Goal: Use online tool/utility: Utilize a website feature to perform a specific function

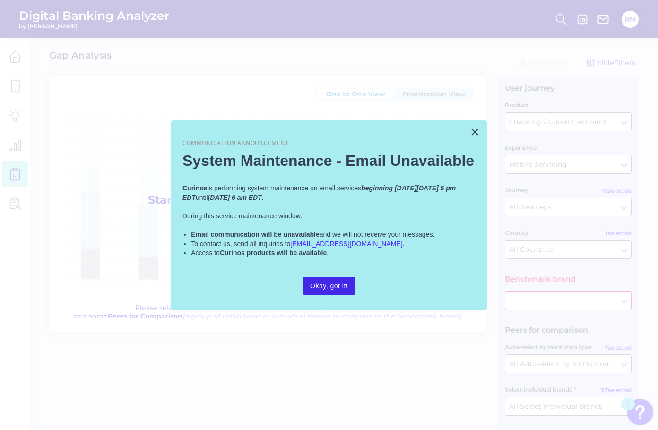
click at [315, 281] on button "Okay, got it!" at bounding box center [328, 286] width 53 height 18
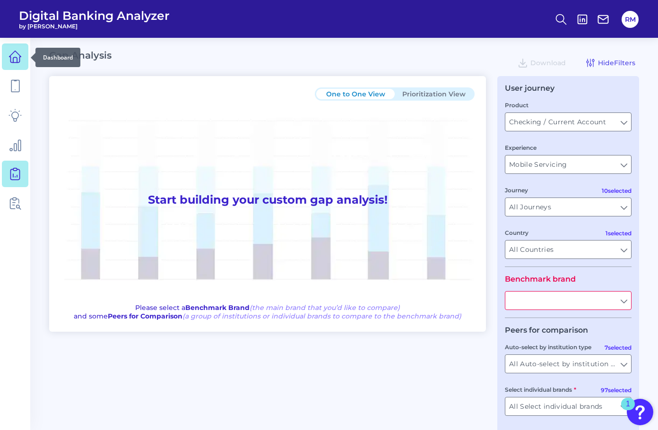
click at [21, 62] on icon at bounding box center [15, 56] width 13 height 13
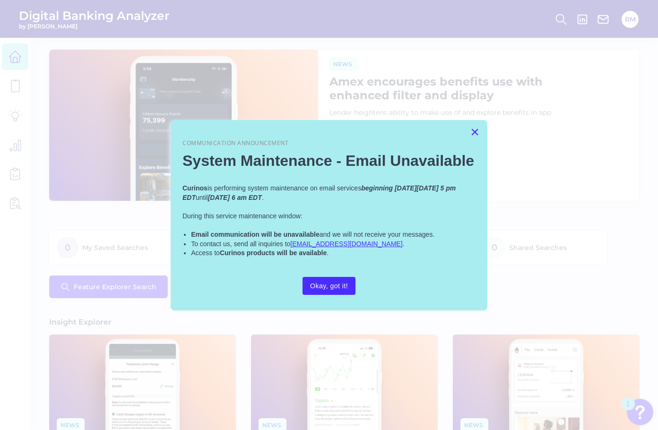
click at [472, 131] on button "×" at bounding box center [474, 131] width 9 height 15
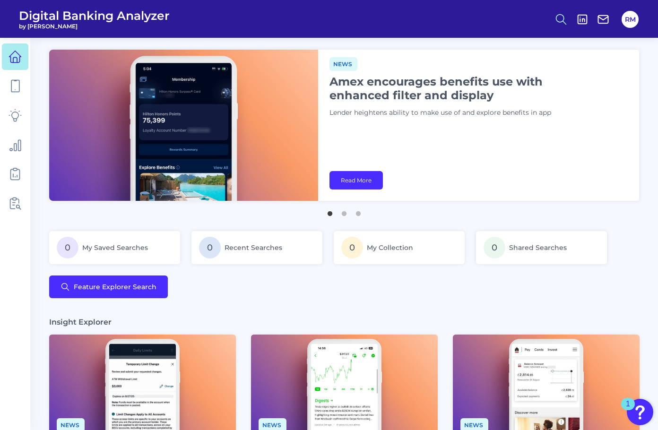
click at [559, 17] on icon at bounding box center [560, 19] width 13 height 13
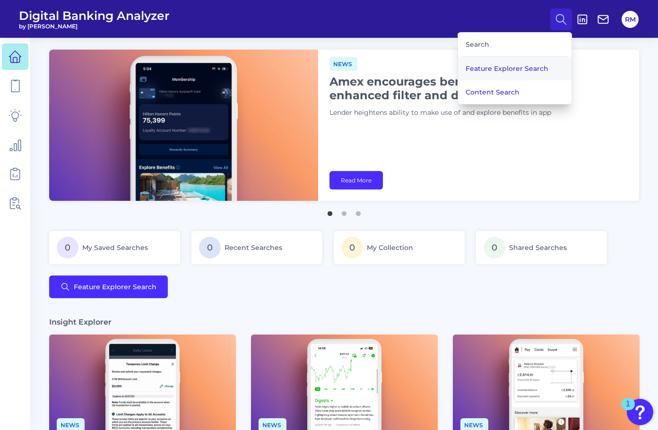
click at [483, 73] on button "Feature Explorer Search" at bounding box center [514, 69] width 113 height 24
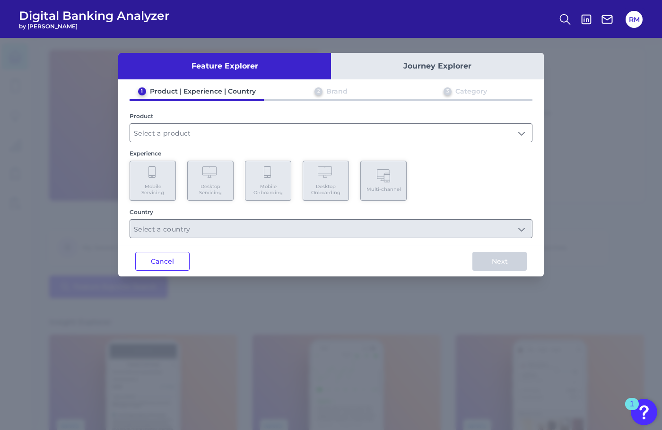
click at [380, 122] on div "Product" at bounding box center [330, 127] width 403 height 30
click at [314, 131] on input "text" at bounding box center [331, 133] width 402 height 18
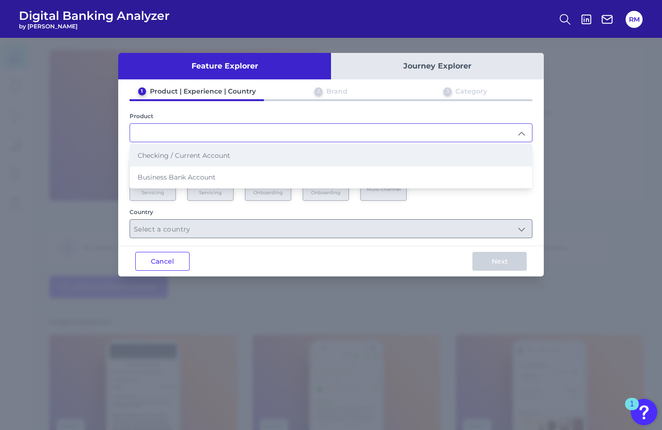
click at [291, 155] on li "Checking / Current Account" at bounding box center [331, 156] width 402 height 22
type input "Checking / Current Account"
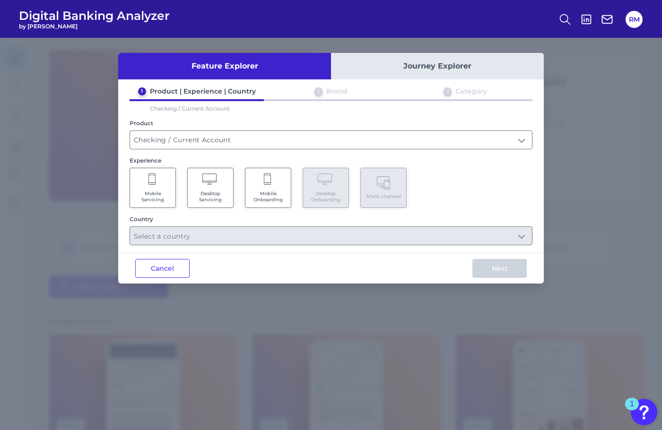
click at [278, 192] on span "Mobile Onboarding" at bounding box center [268, 196] width 36 height 12
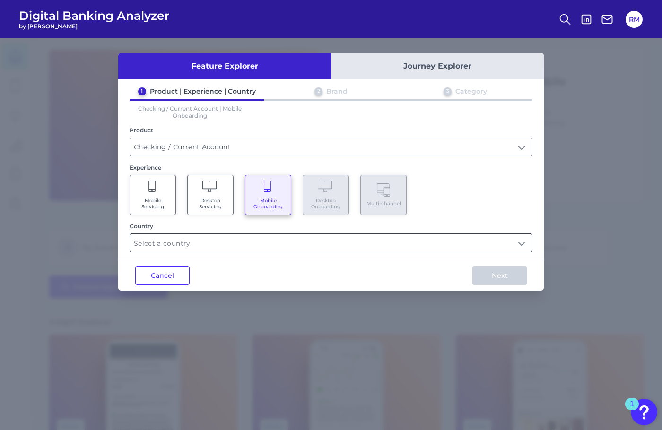
click at [321, 243] on input "text" at bounding box center [331, 243] width 402 height 18
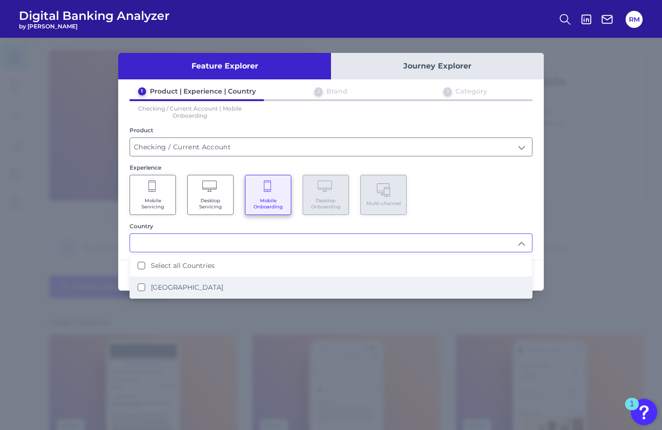
click at [242, 290] on li "[GEOGRAPHIC_DATA]" at bounding box center [331, 287] width 402 height 22
type input "Select all Countries"
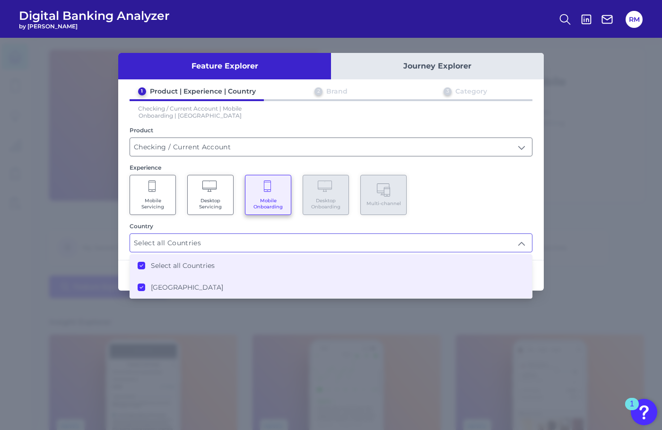
click at [482, 219] on div "1 Product | Experience | Country 2 Brand 3 Category Checking / Current Account …" at bounding box center [330, 169] width 425 height 165
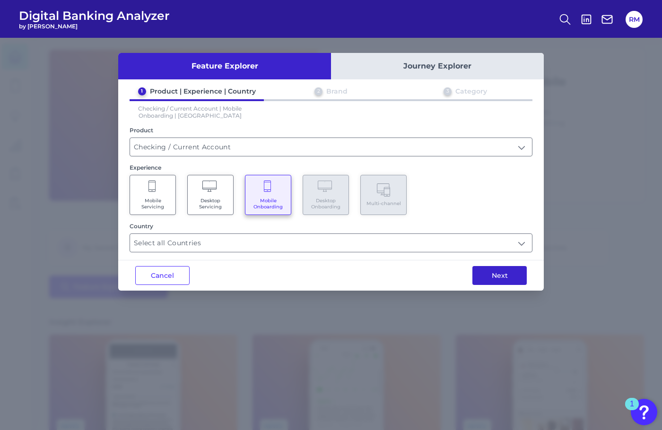
click at [496, 268] on button "Next" at bounding box center [499, 275] width 54 height 19
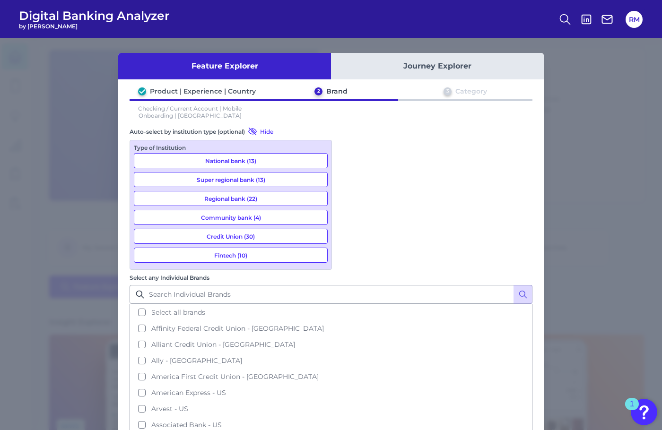
click at [254, 163] on button "National bank (13)" at bounding box center [231, 160] width 194 height 15
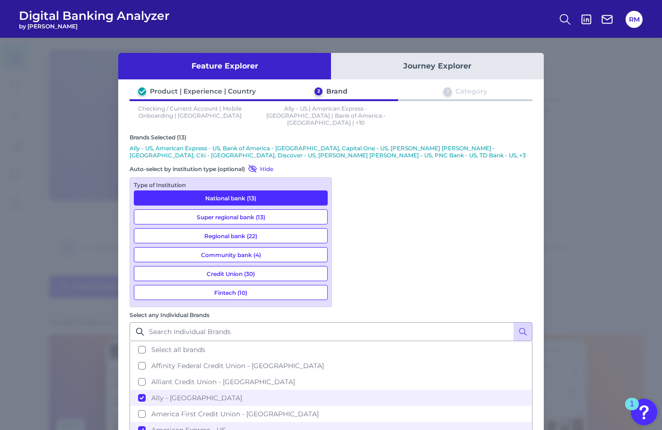
click at [255, 209] on button "Super regional bank (13)" at bounding box center [231, 216] width 194 height 15
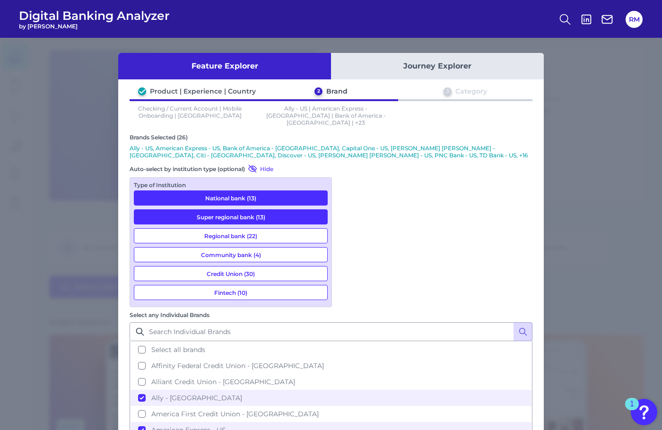
click at [258, 228] on button "Regional bank (22)" at bounding box center [231, 235] width 194 height 15
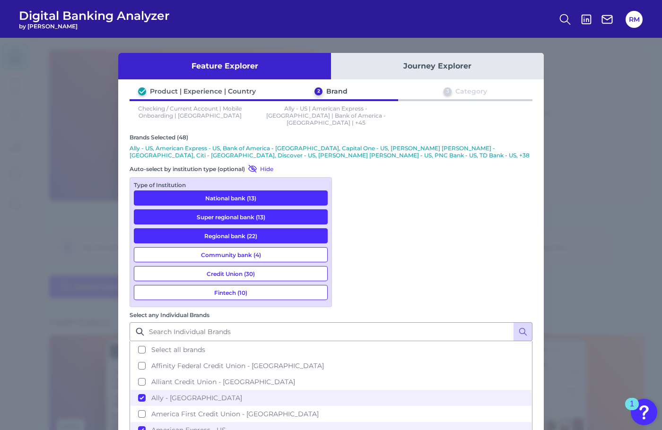
click at [262, 285] on button "Fintech (10)" at bounding box center [231, 292] width 194 height 15
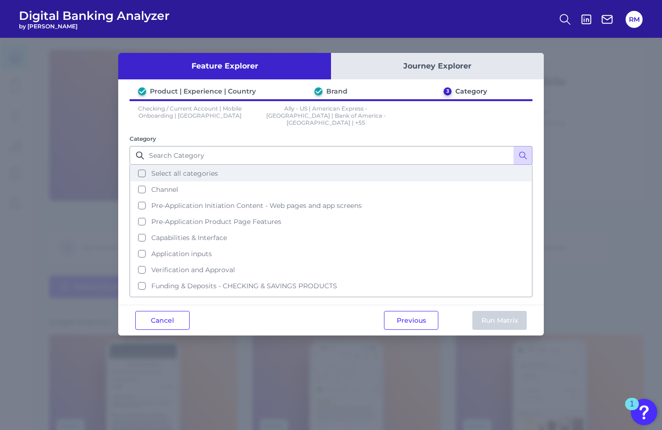
click at [141, 168] on button "Select all categories" at bounding box center [330, 173] width 401 height 16
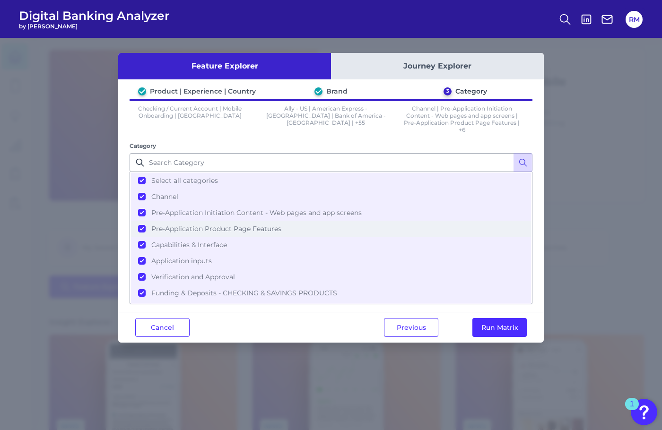
scroll to position [25, 0]
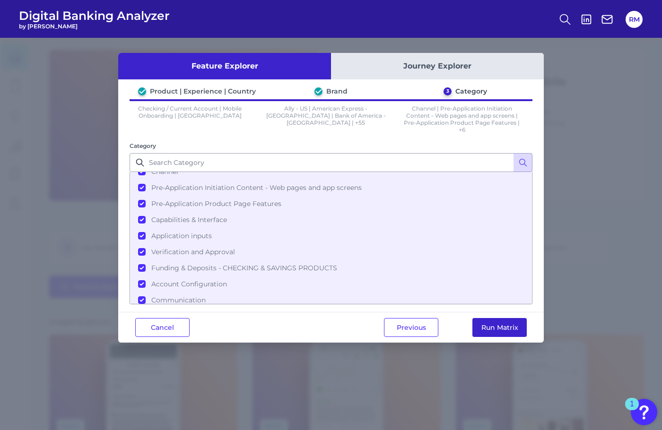
click at [507, 321] on button "Run Matrix" at bounding box center [499, 327] width 54 height 19
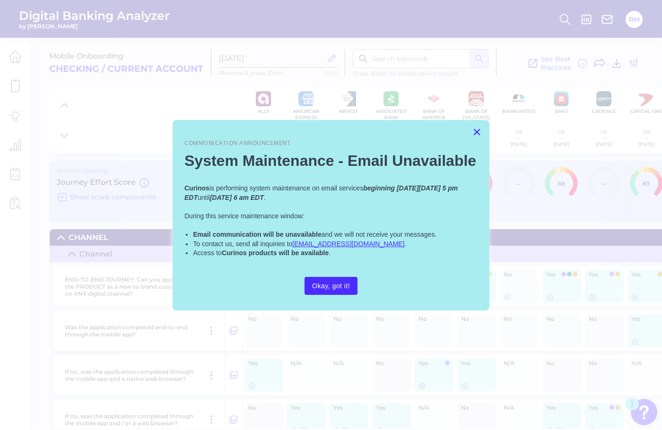
click at [476, 133] on button "×" at bounding box center [476, 131] width 9 height 15
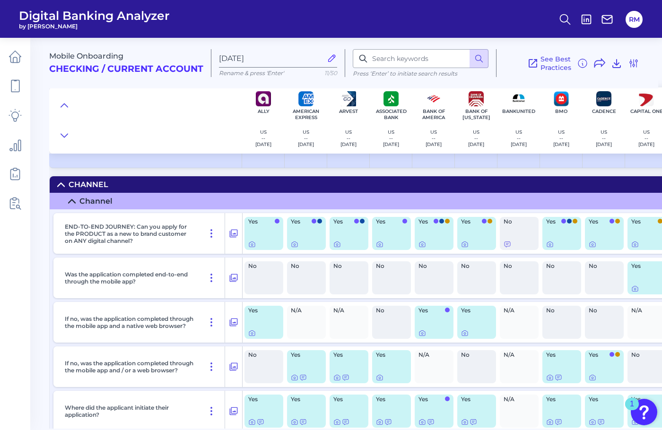
scroll to position [53, 0]
click at [264, 229] on div "Yes" at bounding box center [263, 232] width 39 height 33
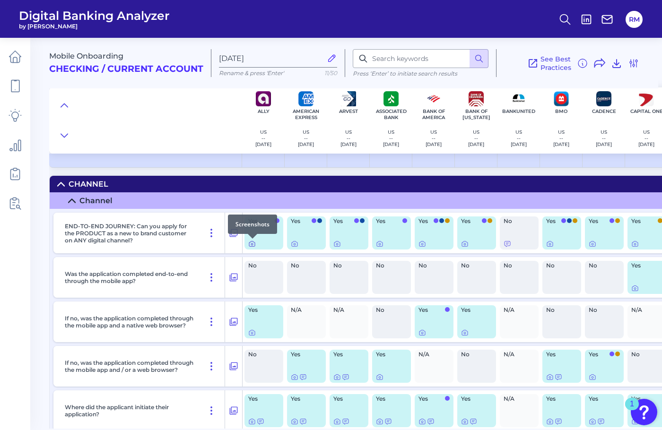
click at [254, 243] on icon at bounding box center [252, 244] width 8 height 8
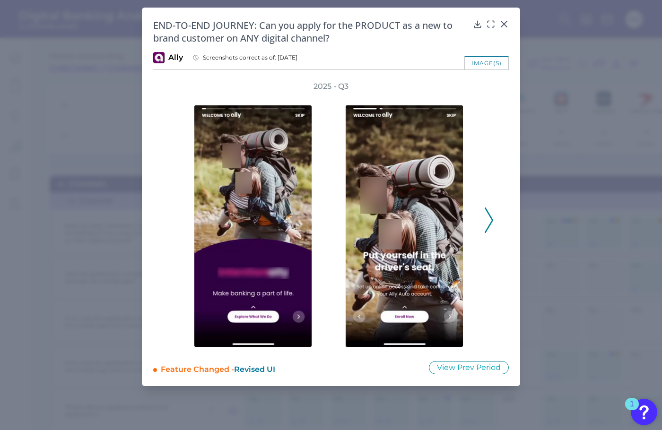
click at [490, 223] on polyline at bounding box center [488, 220] width 7 height 24
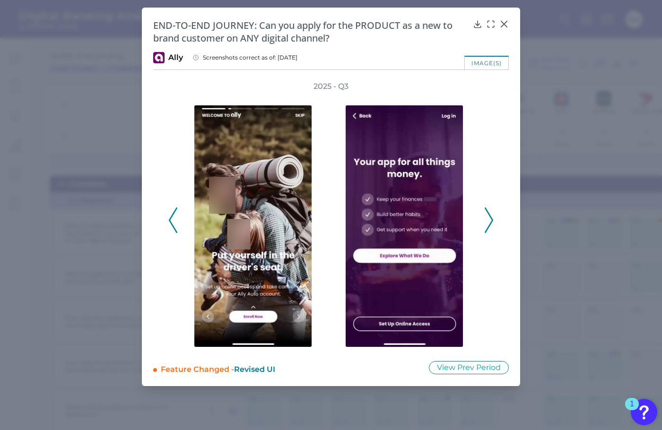
click at [490, 223] on polyline at bounding box center [488, 220] width 7 height 24
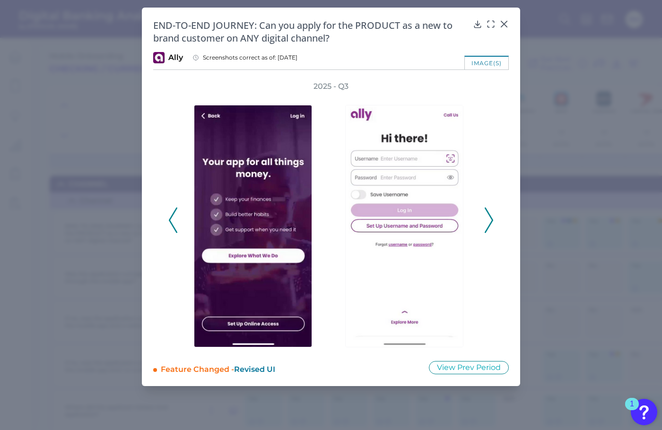
click at [490, 223] on polyline at bounding box center [488, 220] width 7 height 24
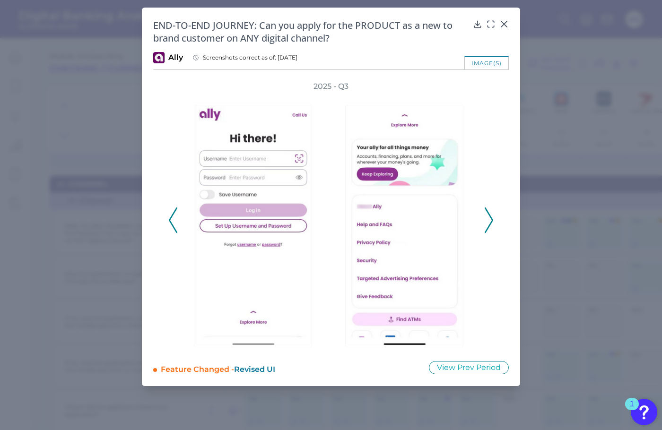
click at [490, 223] on polyline at bounding box center [488, 220] width 7 height 24
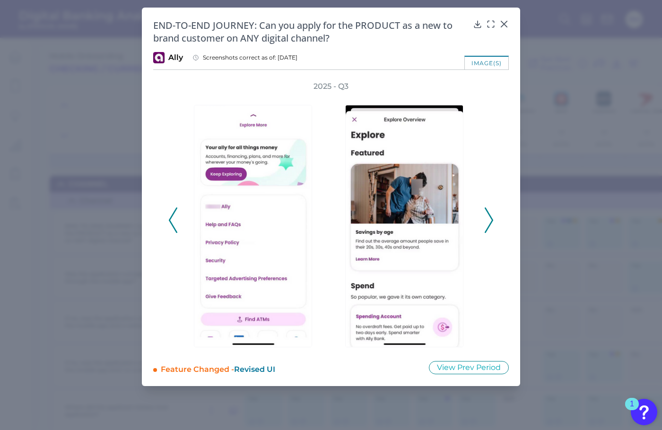
click at [490, 223] on polyline at bounding box center [488, 220] width 7 height 24
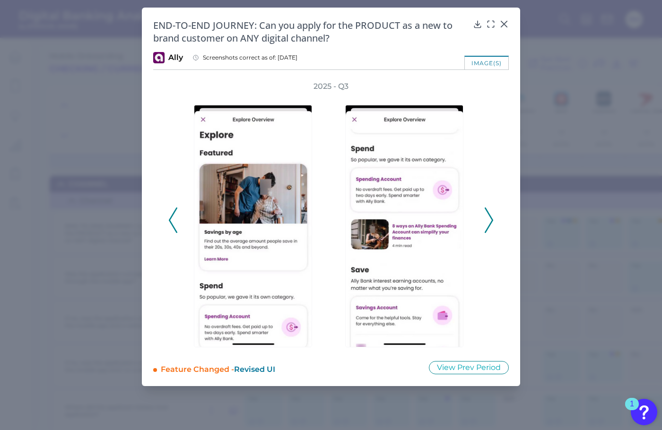
click at [490, 223] on polyline at bounding box center [488, 220] width 7 height 24
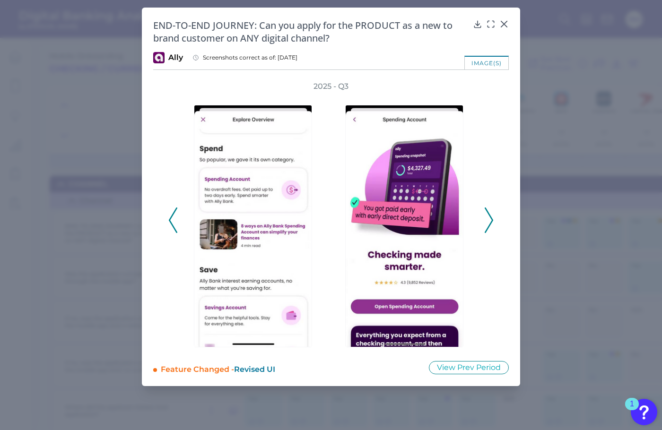
click at [490, 223] on polyline at bounding box center [488, 220] width 7 height 24
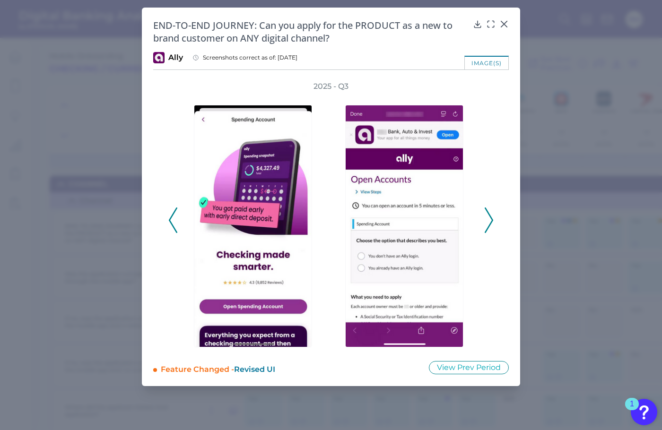
click at [490, 223] on polyline at bounding box center [488, 220] width 7 height 24
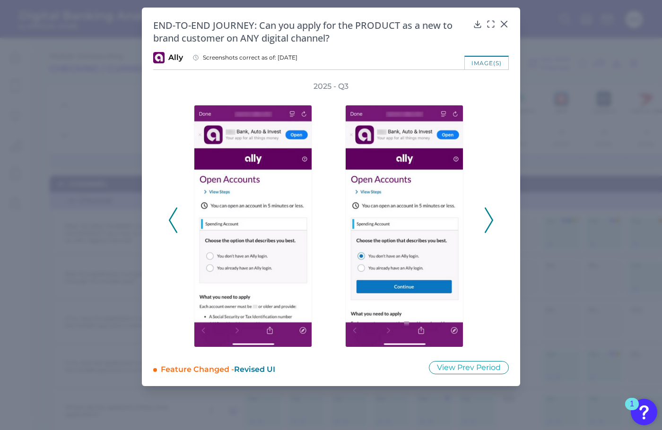
click at [490, 223] on polyline at bounding box center [488, 220] width 7 height 24
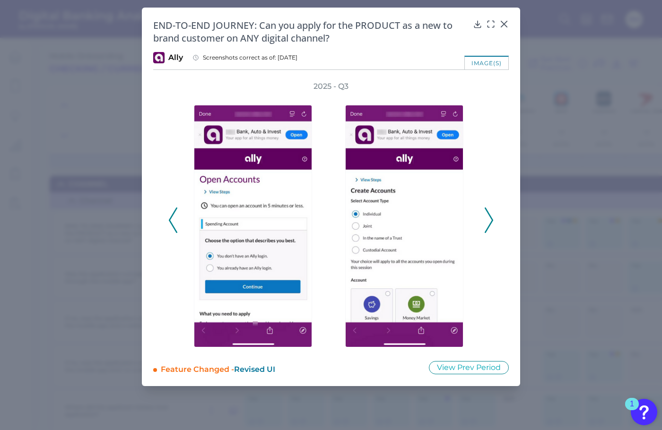
click at [490, 223] on polyline at bounding box center [488, 220] width 7 height 24
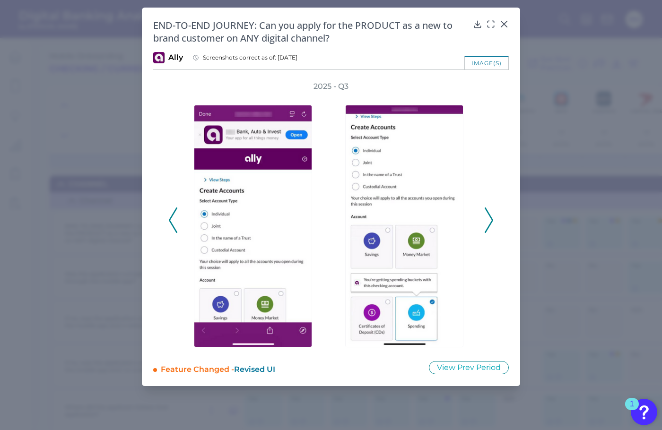
click at [489, 222] on icon at bounding box center [488, 220] width 9 height 26
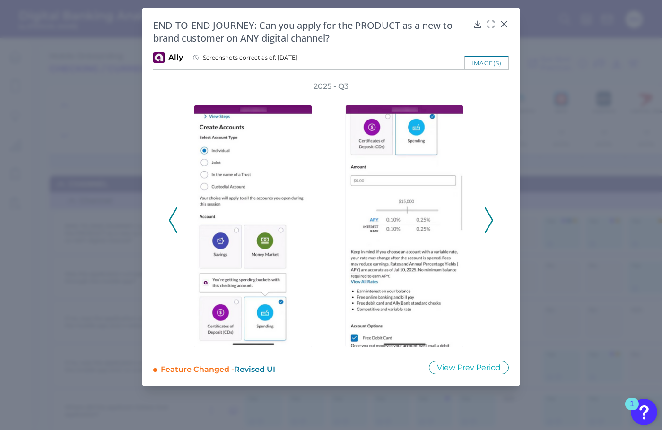
click at [489, 222] on icon at bounding box center [488, 220] width 9 height 26
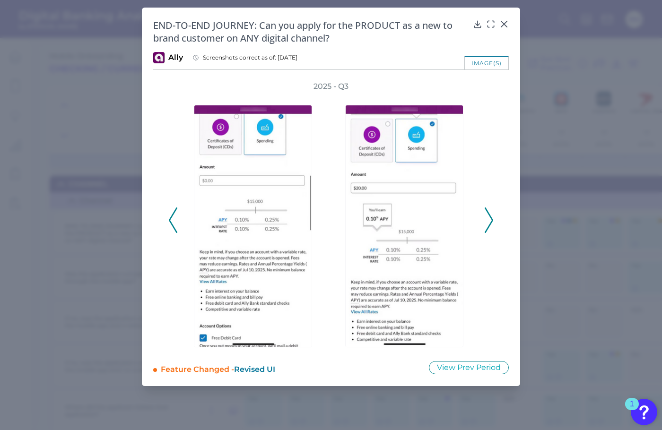
click at [489, 222] on icon at bounding box center [488, 220] width 9 height 26
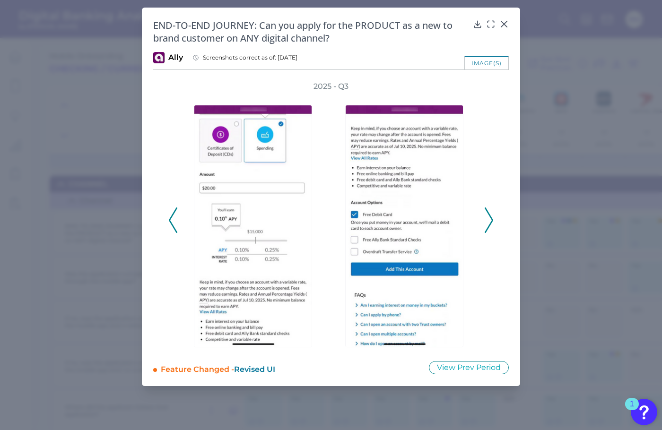
click at [490, 222] on icon at bounding box center [488, 220] width 9 height 26
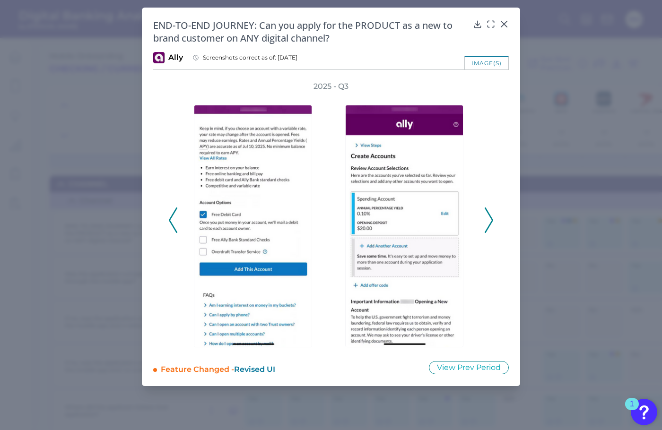
click at [490, 222] on icon at bounding box center [488, 220] width 9 height 26
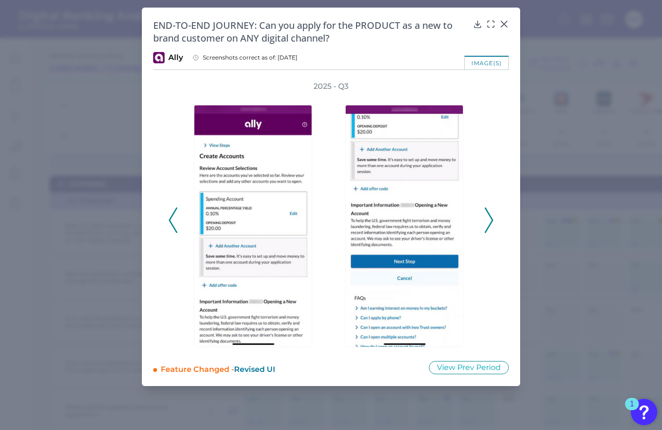
click at [490, 222] on icon at bounding box center [488, 220] width 9 height 26
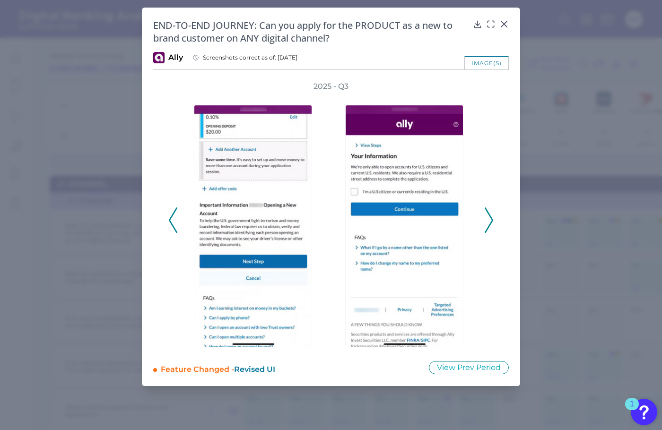
click at [490, 222] on icon at bounding box center [488, 220] width 9 height 26
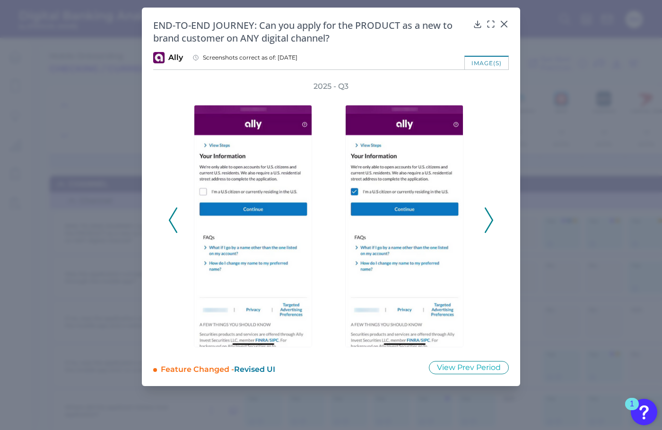
click at [490, 222] on icon at bounding box center [488, 220] width 9 height 26
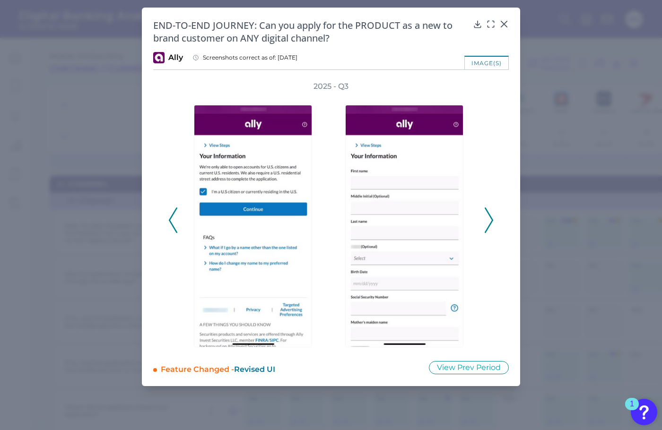
click at [490, 222] on icon at bounding box center [488, 220] width 9 height 26
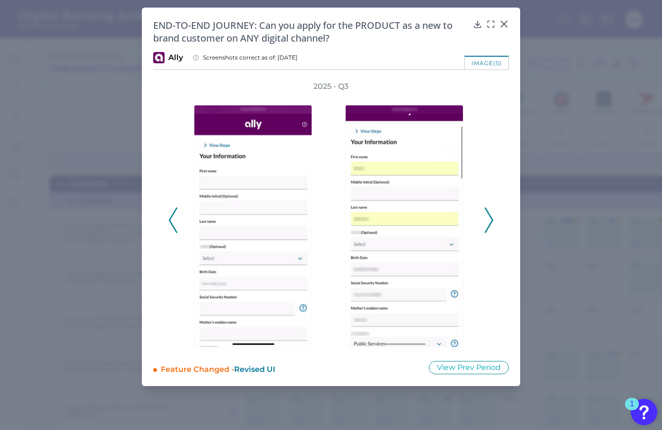
click at [490, 222] on icon at bounding box center [488, 220] width 9 height 26
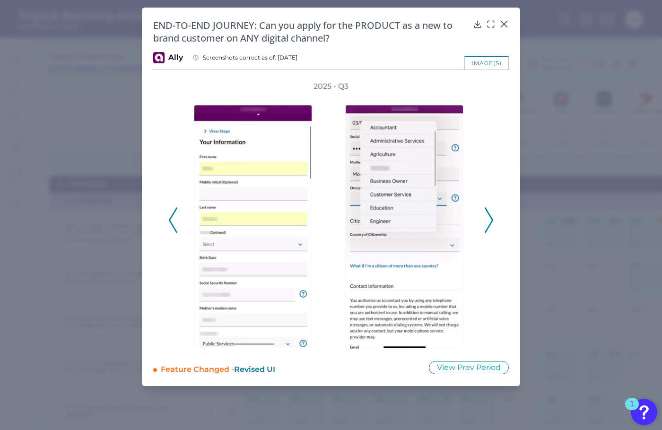
click at [490, 222] on icon at bounding box center [488, 220] width 9 height 26
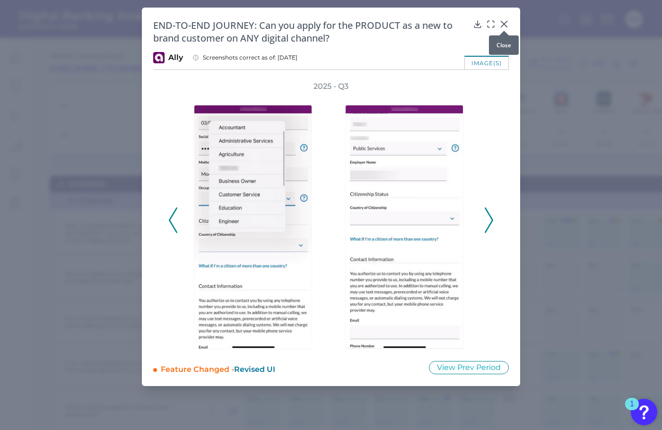
click at [506, 25] on icon at bounding box center [503, 23] width 9 height 9
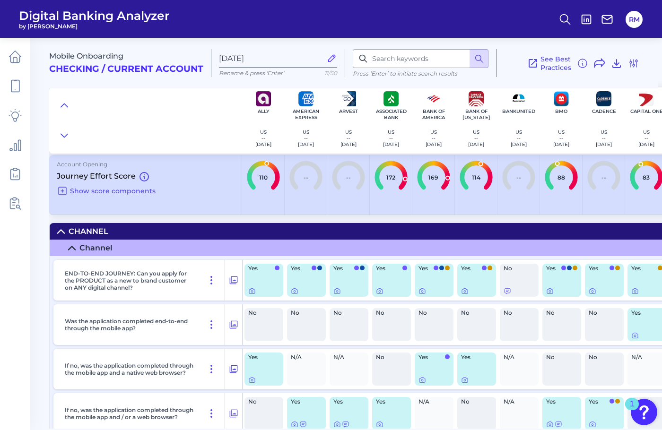
scroll to position [0, 0]
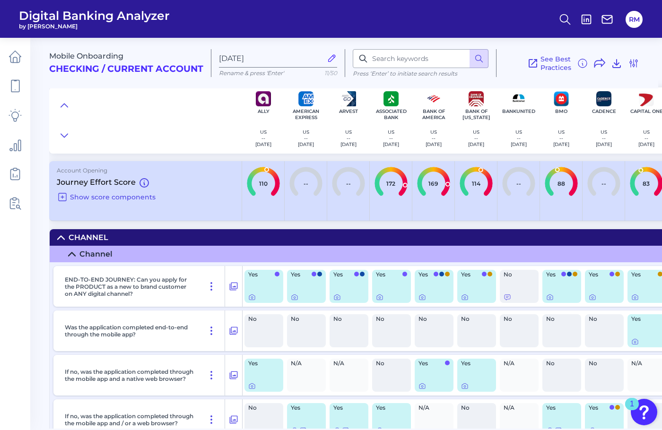
click at [144, 72] on h2 "Checking / Current Account" at bounding box center [126, 69] width 154 height 11
click at [329, 60] on icon at bounding box center [332, 58] width 10 height 10
click at [322, 60] on input "[DATE]" at bounding box center [270, 58] width 103 height 9
click at [631, 65] on icon at bounding box center [633, 63] width 11 height 11
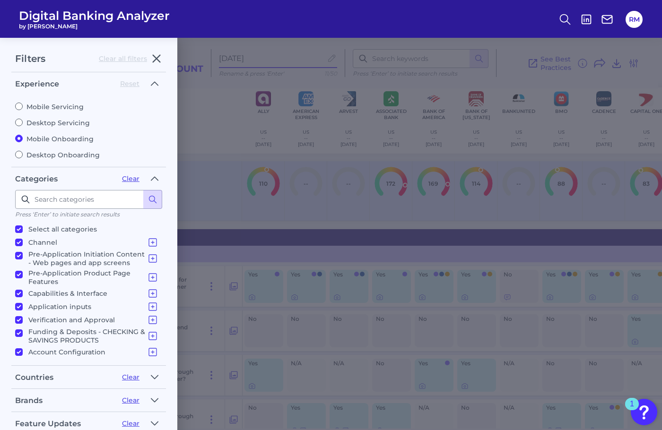
click at [21, 105] on input "Mobile Servicing" at bounding box center [19, 107] width 8 height 8
radio input "true"
radio input "false"
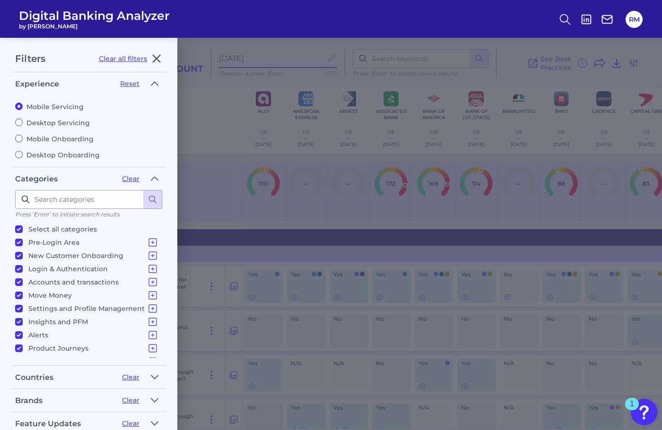
click at [22, 226] on input "Select all categories" at bounding box center [19, 229] width 8 height 8
checkbox input "false"
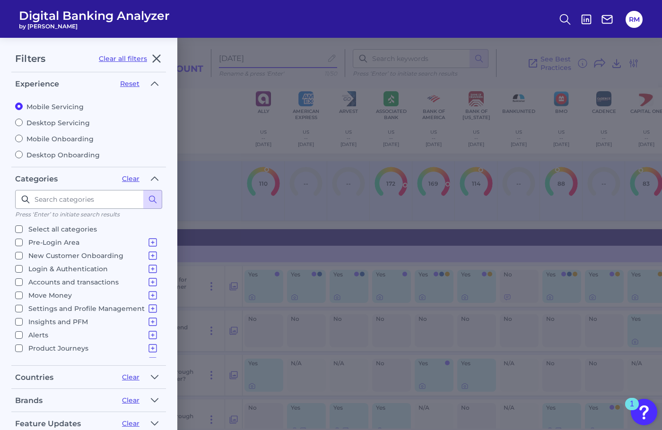
checkbox input "false"
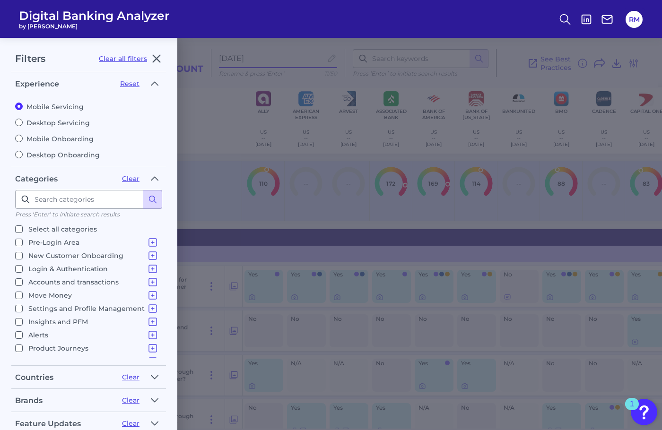
checkbox input "false"
click at [19, 252] on input "New Customer Onboarding New Customer Onboarding" at bounding box center [19, 256] width 8 height 8
checkbox input "true"
click at [149, 254] on icon at bounding box center [153, 256] width 8 height 8
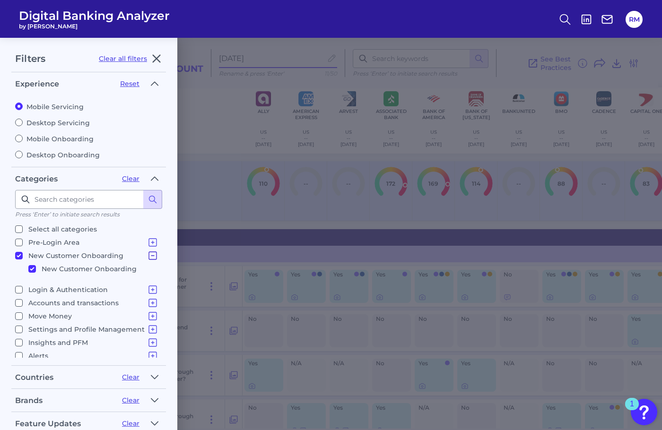
click at [149, 254] on icon at bounding box center [152, 255] width 11 height 11
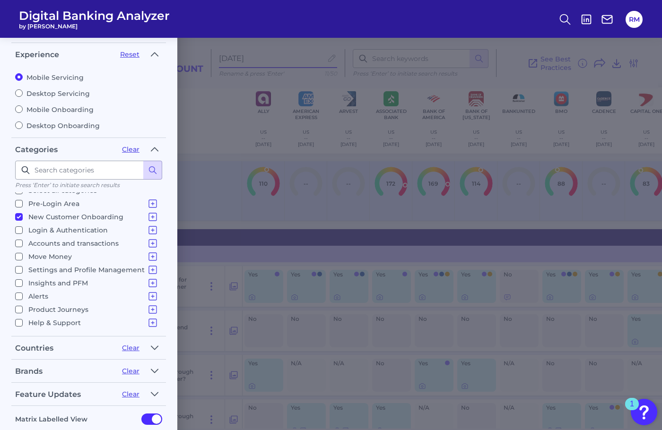
scroll to position [78, 0]
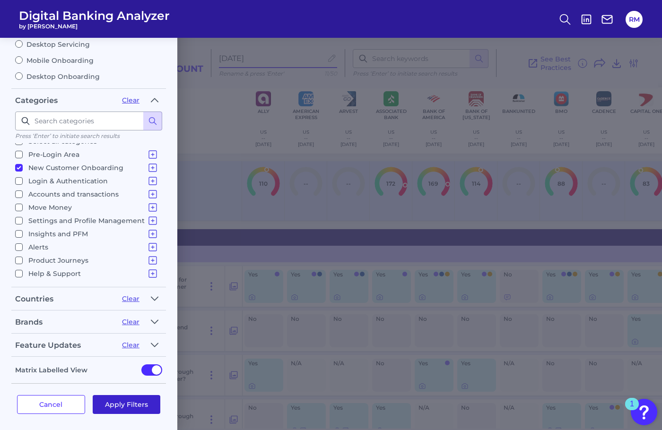
click at [130, 397] on button "Apply Filters" at bounding box center [127, 404] width 68 height 19
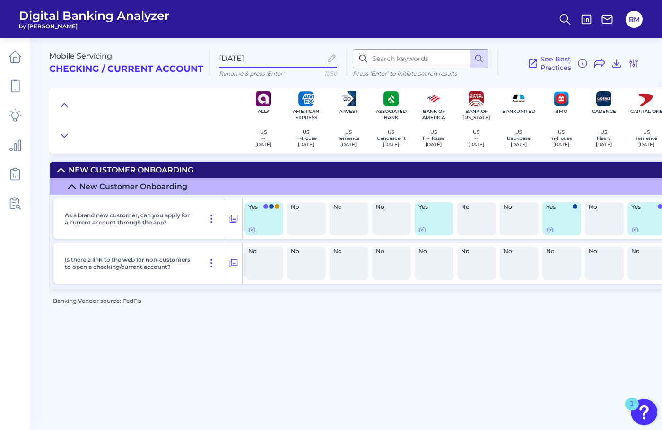
scroll to position [0, 0]
click at [252, 228] on div at bounding box center [252, 224] width 9 height 9
click at [249, 232] on icon at bounding box center [252, 230] width 8 height 8
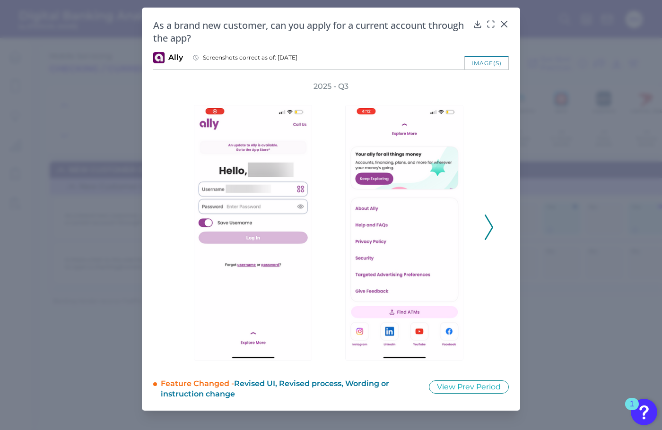
click at [490, 229] on icon at bounding box center [488, 228] width 9 height 26
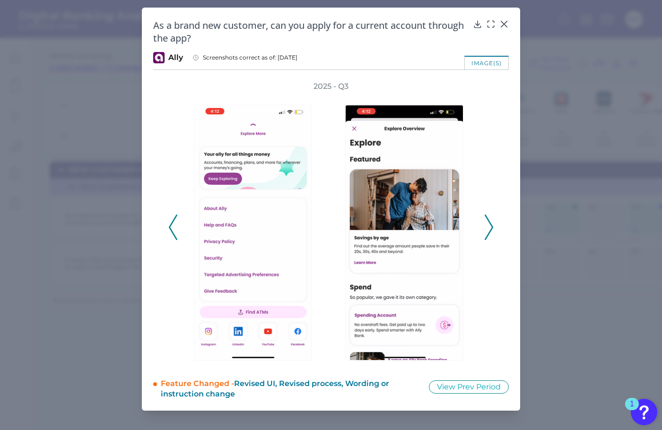
click at [490, 229] on polyline at bounding box center [488, 227] width 7 height 24
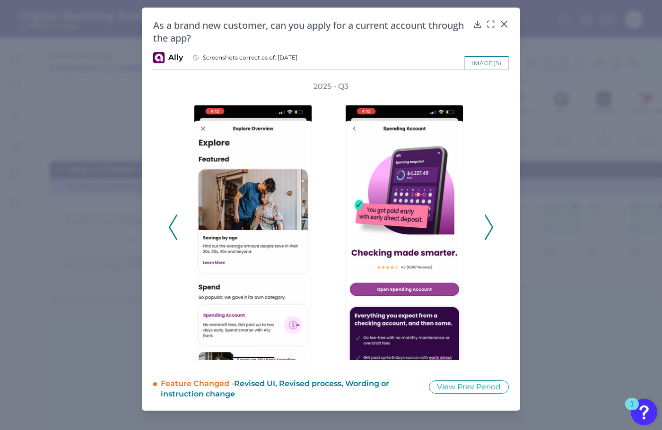
click at [490, 229] on polyline at bounding box center [488, 227] width 7 height 24
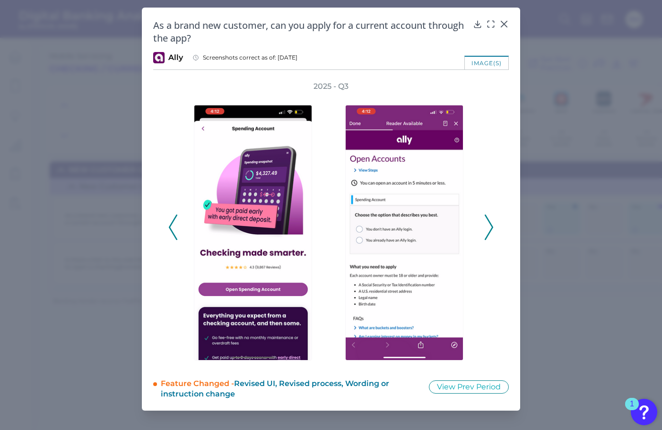
click at [490, 229] on polyline at bounding box center [488, 227] width 7 height 24
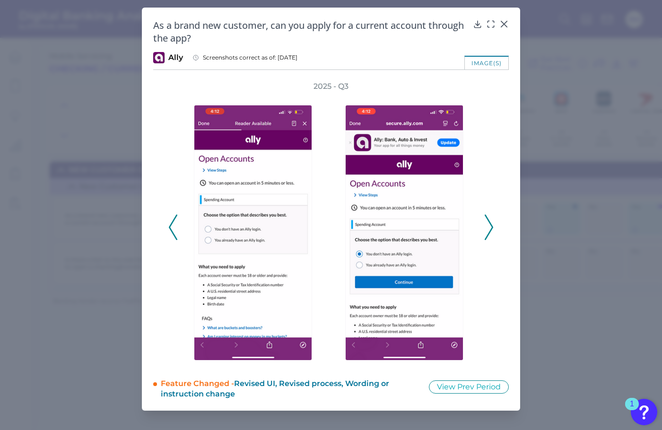
click at [490, 229] on polyline at bounding box center [488, 227] width 7 height 24
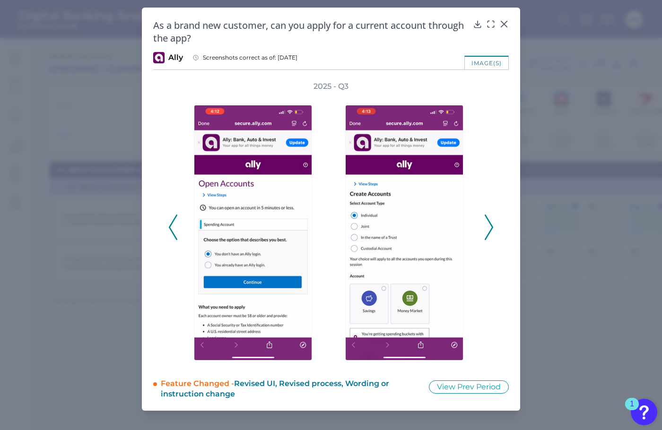
click at [490, 229] on polyline at bounding box center [488, 227] width 7 height 24
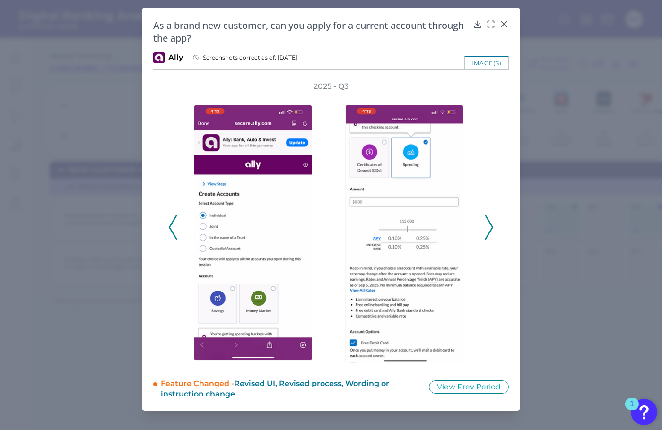
click at [490, 229] on polyline at bounding box center [488, 227] width 7 height 24
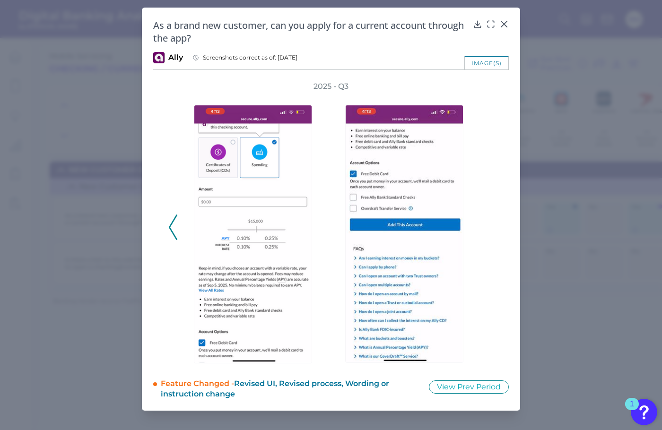
click at [490, 229] on div "2025 - Q3" at bounding box center [330, 222] width 325 height 282
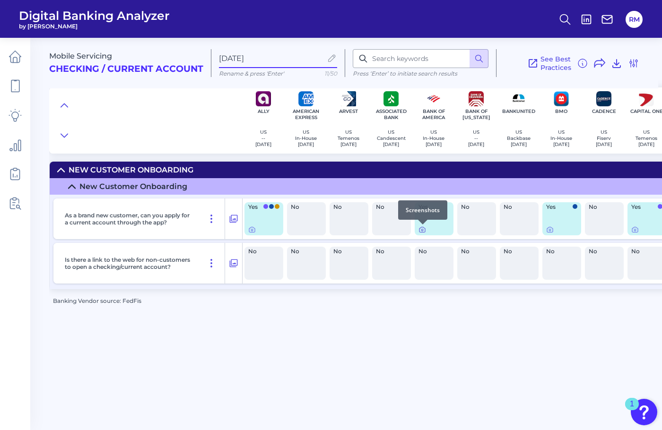
click at [422, 232] on icon at bounding box center [422, 230] width 8 height 8
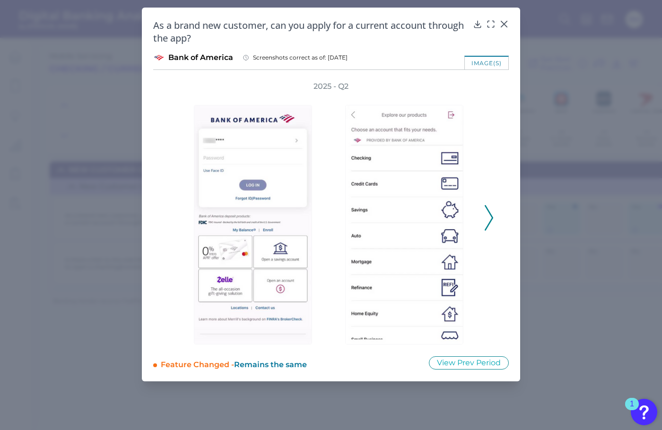
click at [484, 217] on icon at bounding box center [488, 218] width 9 height 26
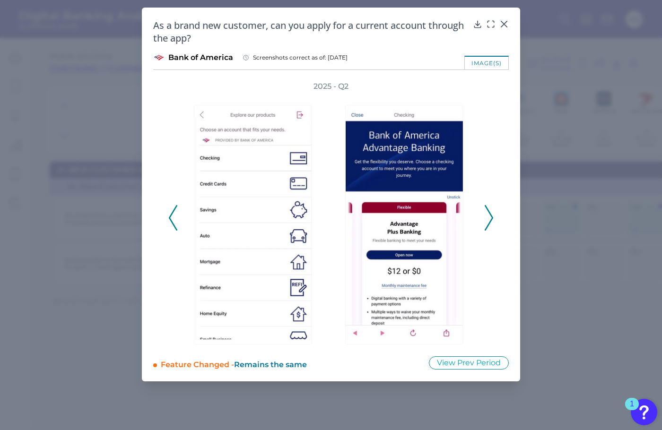
click at [485, 217] on icon at bounding box center [488, 218] width 9 height 26
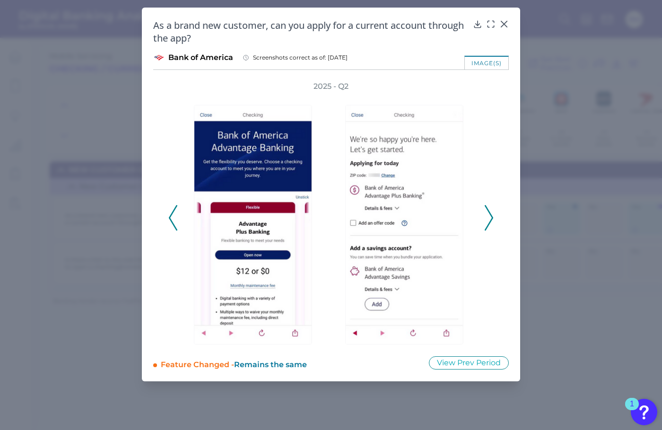
click at [485, 217] on icon at bounding box center [488, 218] width 9 height 26
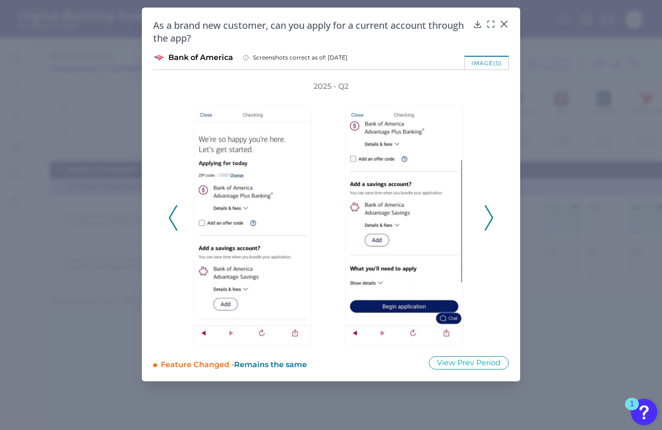
click at [485, 217] on icon at bounding box center [488, 218] width 9 height 26
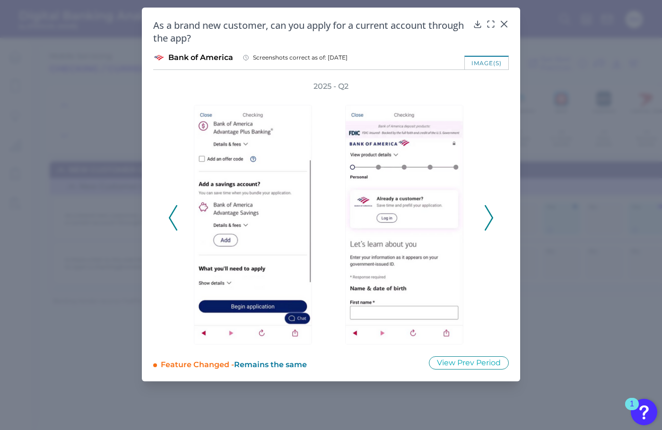
click at [485, 217] on icon at bounding box center [488, 218] width 9 height 26
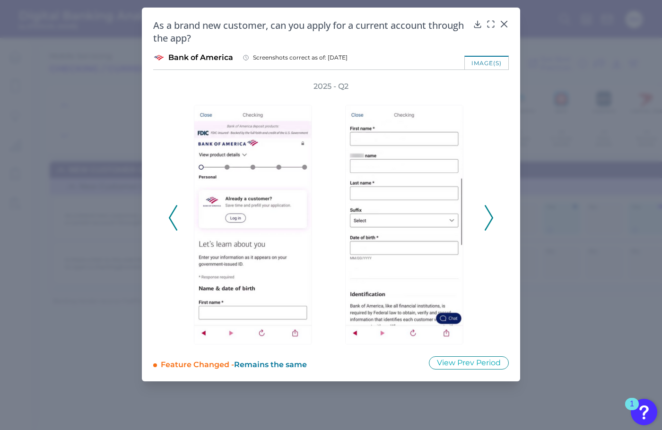
click at [485, 217] on icon at bounding box center [488, 218] width 9 height 26
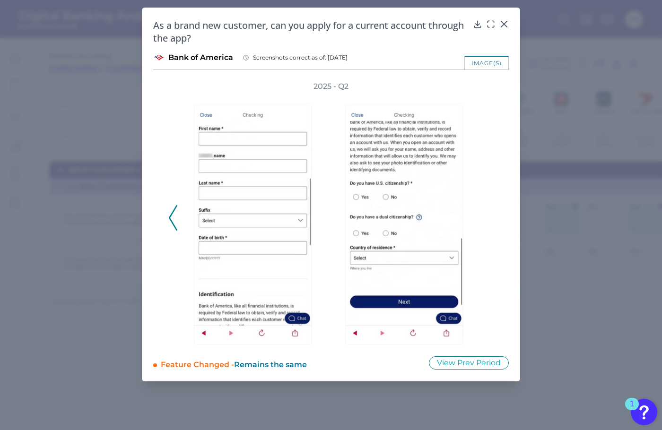
click at [485, 217] on div "2025 - Q2" at bounding box center [330, 212] width 325 height 263
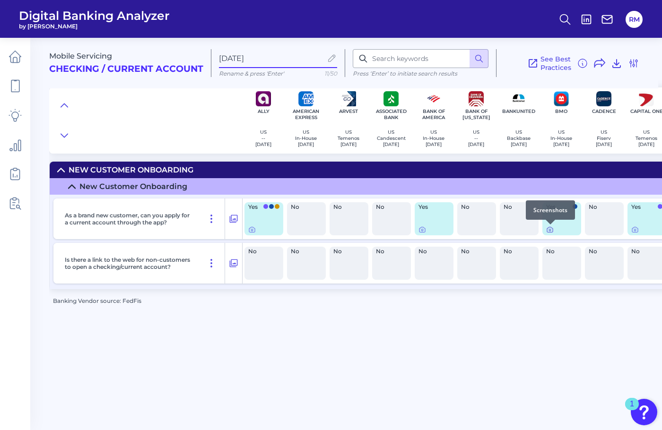
click at [550, 229] on icon at bounding box center [550, 230] width 8 height 8
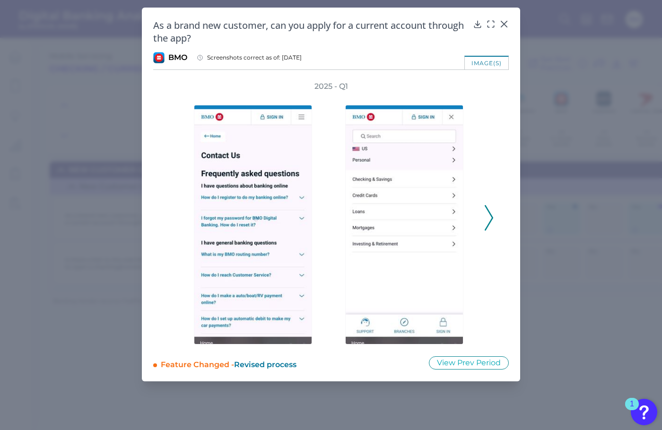
click at [489, 224] on polyline at bounding box center [488, 218] width 7 height 24
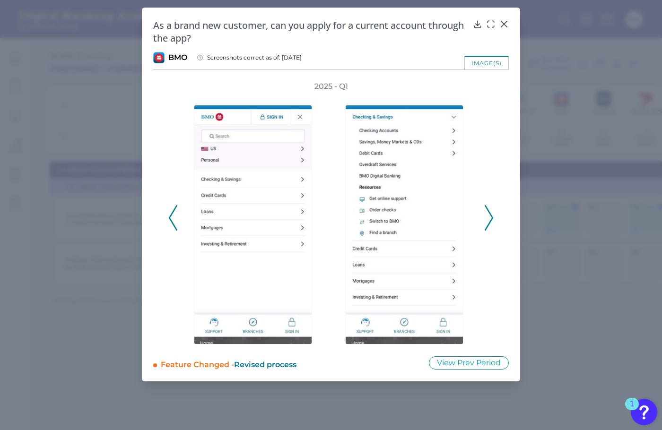
click at [489, 224] on polyline at bounding box center [488, 218] width 7 height 24
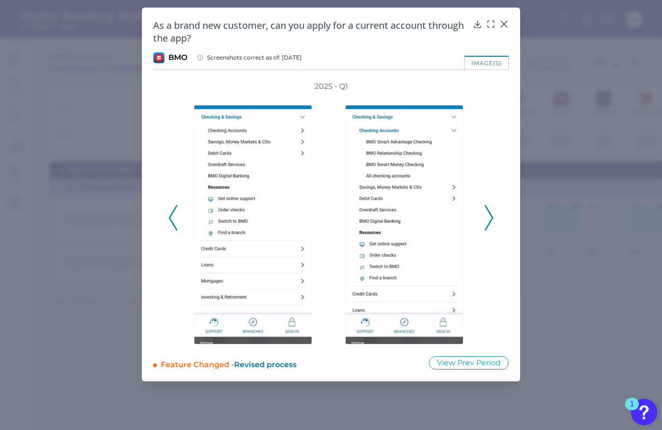
click at [489, 224] on polyline at bounding box center [488, 218] width 7 height 24
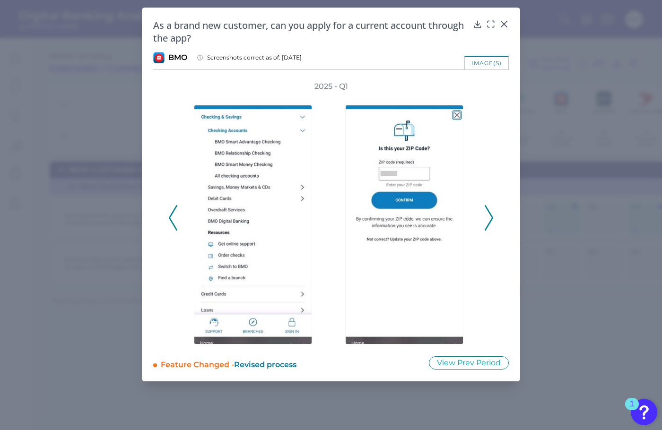
click at [489, 224] on polyline at bounding box center [488, 218] width 7 height 24
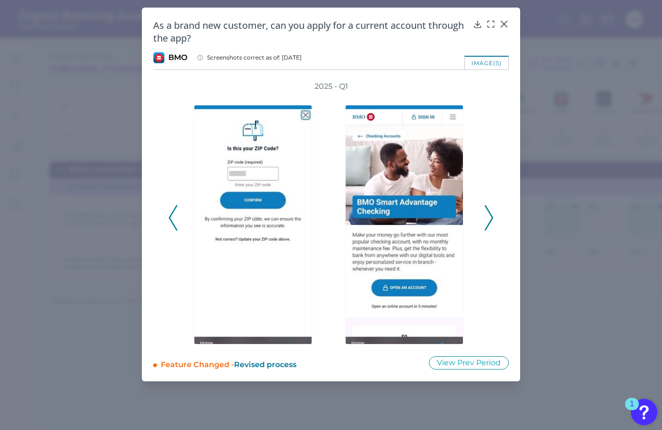
click at [489, 224] on polyline at bounding box center [488, 218] width 7 height 24
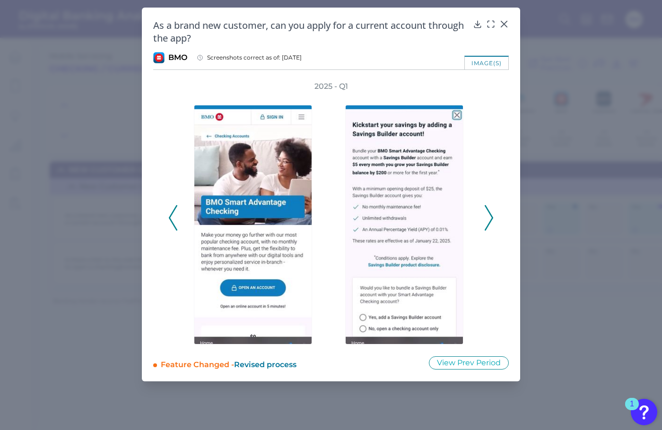
click at [489, 224] on polyline at bounding box center [488, 218] width 7 height 24
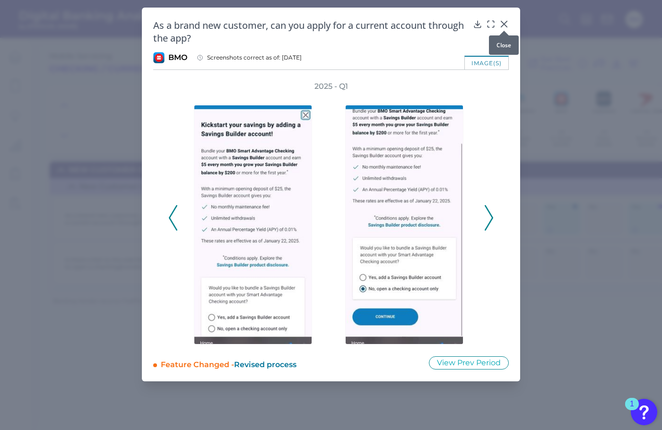
click at [505, 26] on div at bounding box center [503, 30] width 9 height 9
click at [507, 27] on div at bounding box center [503, 30] width 9 height 9
click at [504, 23] on icon at bounding box center [504, 24] width 6 height 6
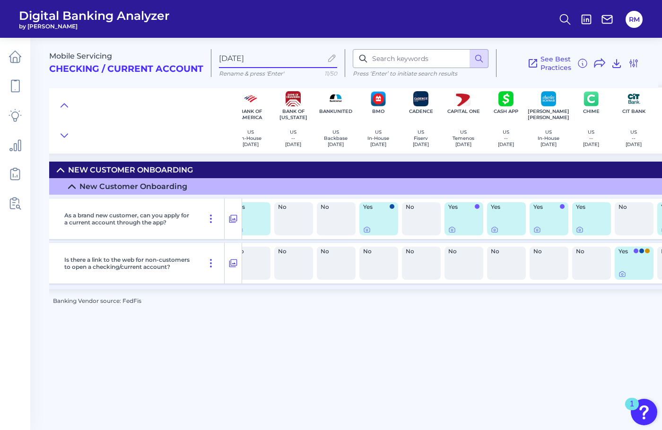
scroll to position [0, 223]
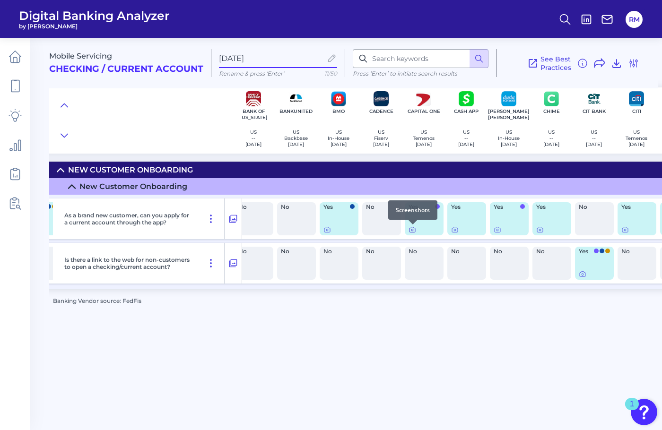
click at [415, 230] on icon at bounding box center [412, 230] width 8 height 8
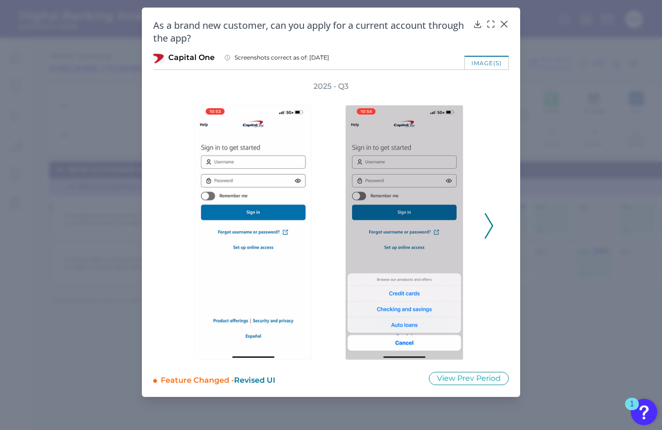
click at [491, 235] on icon at bounding box center [488, 226] width 9 height 26
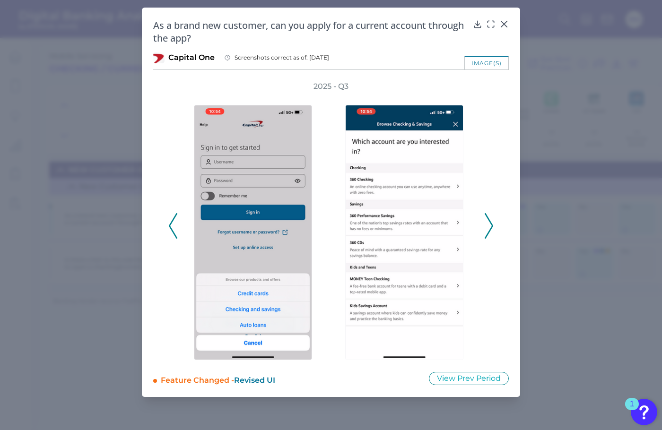
click at [491, 235] on icon at bounding box center [488, 226] width 9 height 26
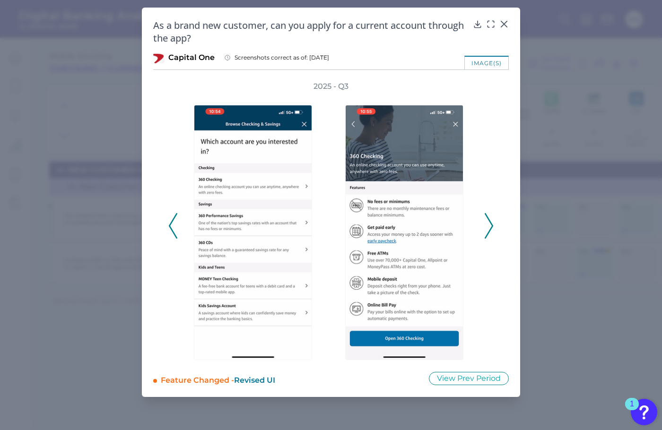
click at [491, 235] on icon at bounding box center [488, 226] width 9 height 26
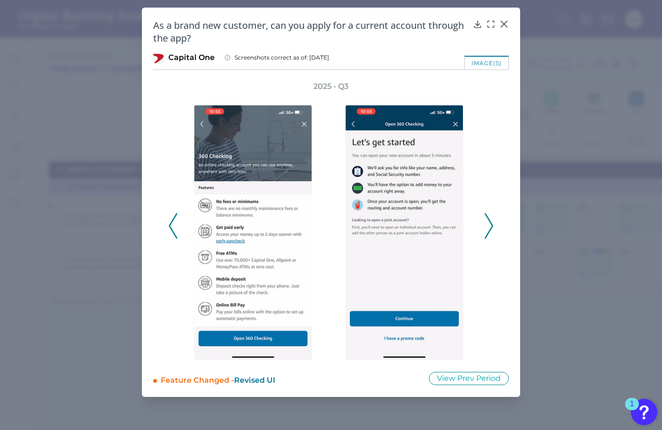
click at [491, 235] on icon at bounding box center [488, 226] width 9 height 26
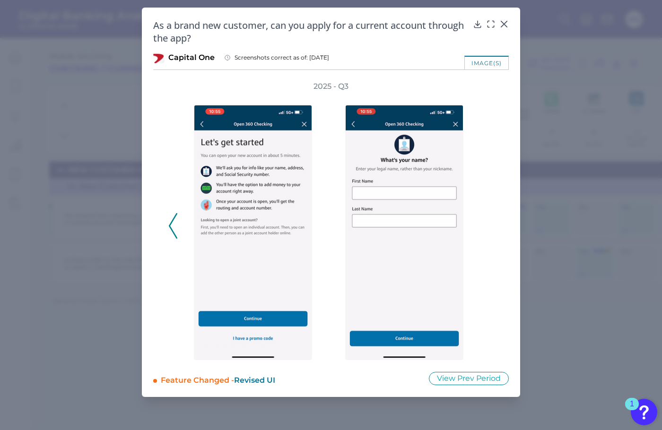
click at [491, 235] on div "2025 - Q3" at bounding box center [330, 220] width 325 height 279
click at [505, 22] on icon at bounding box center [503, 23] width 9 height 9
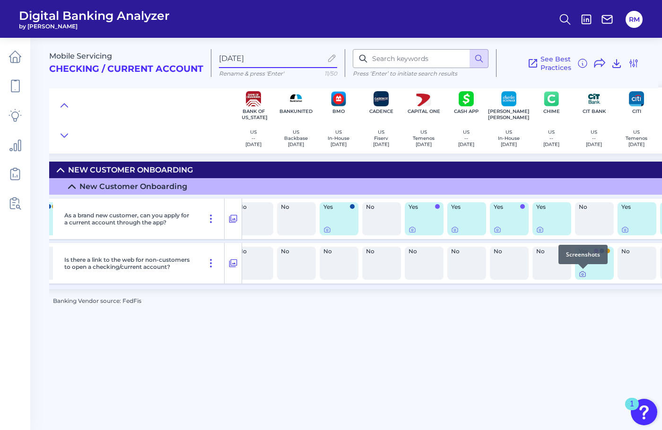
click at [581, 276] on icon at bounding box center [582, 274] width 8 height 8
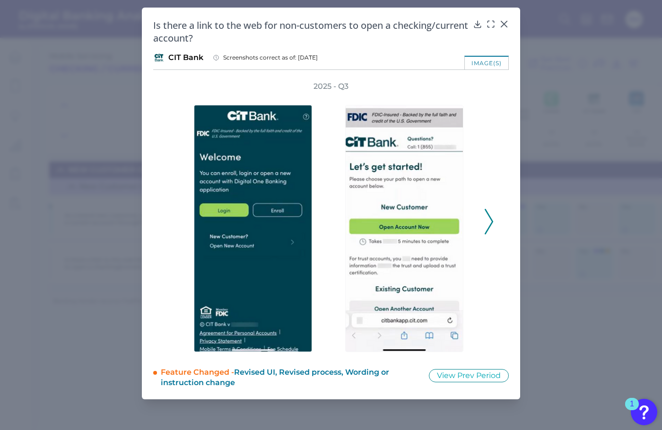
click at [492, 224] on icon at bounding box center [488, 222] width 9 height 26
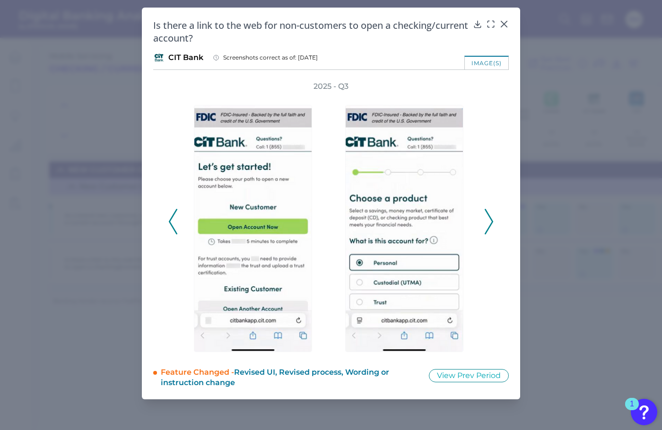
click at [492, 224] on icon at bounding box center [488, 222] width 9 height 26
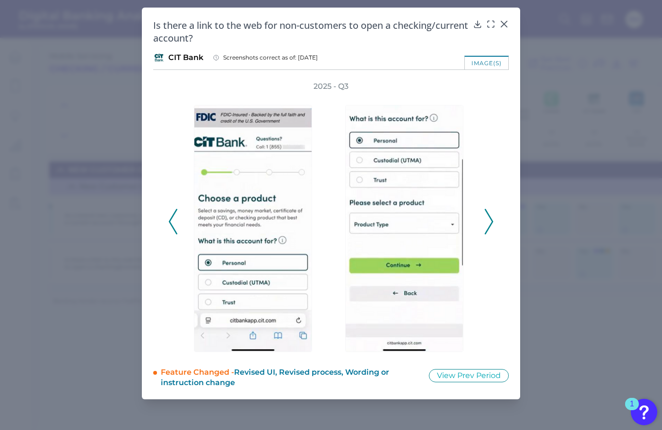
click at [492, 224] on icon at bounding box center [488, 222] width 9 height 26
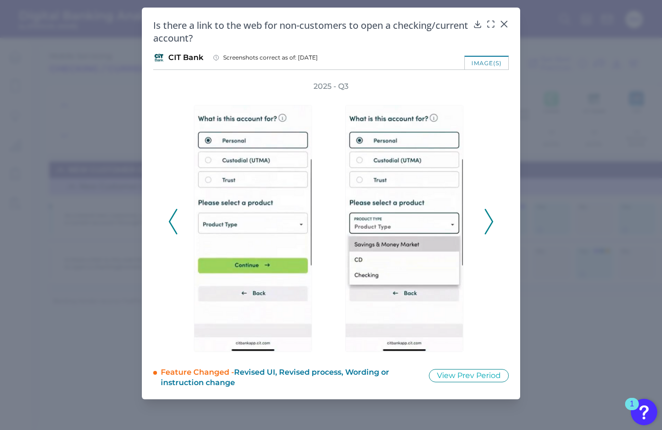
click at [492, 224] on icon at bounding box center [488, 222] width 9 height 26
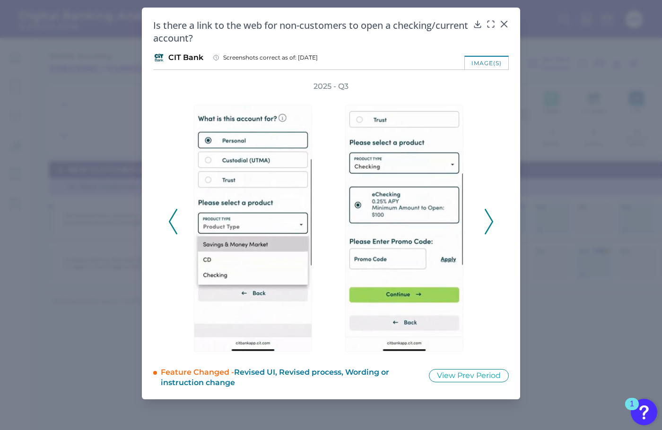
click at [492, 224] on icon at bounding box center [488, 222] width 9 height 26
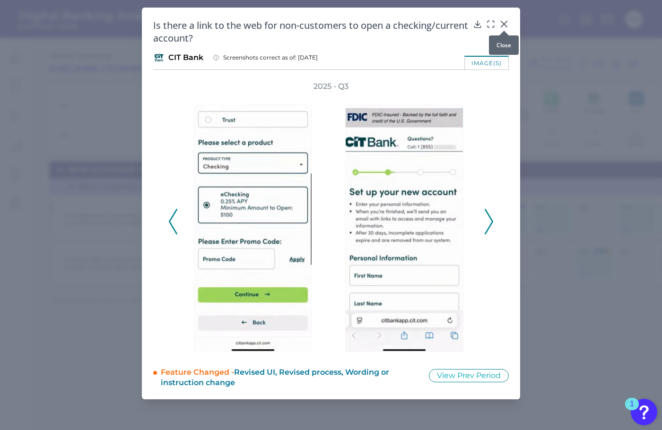
click at [506, 24] on icon at bounding box center [503, 23] width 9 height 9
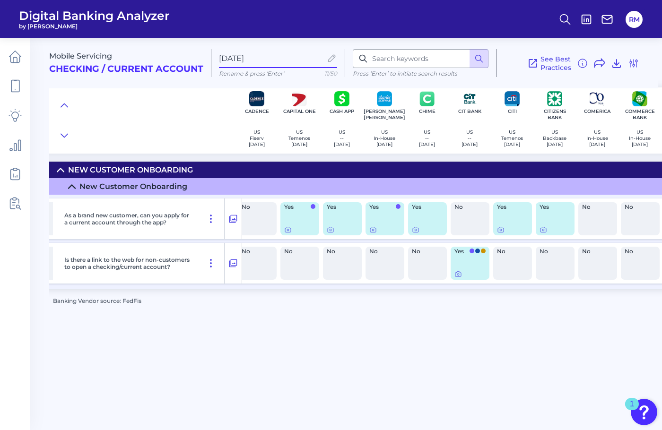
scroll to position [0, 353]
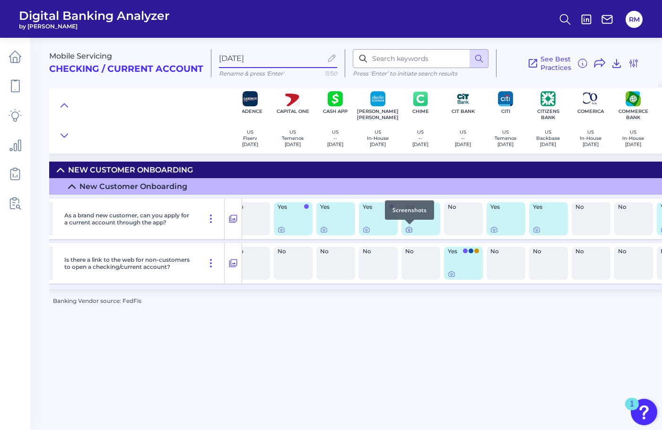
click at [410, 231] on icon at bounding box center [409, 230] width 8 height 8
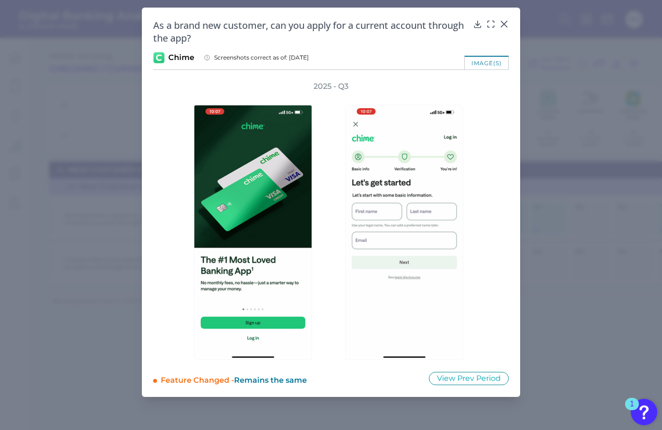
click at [490, 195] on div "2025 - Q3" at bounding box center [330, 220] width 325 height 279
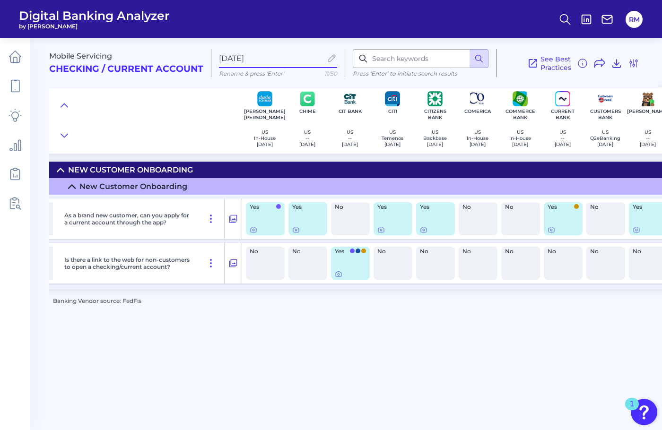
scroll to position [0, 474]
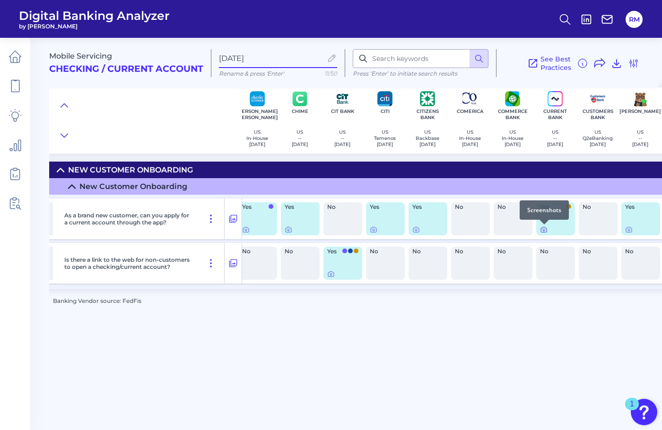
click at [542, 229] on icon at bounding box center [544, 230] width 8 height 8
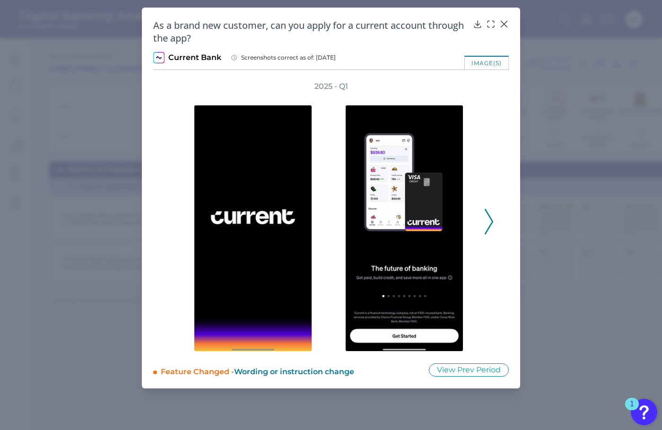
click at [496, 215] on div "2025 - Q1" at bounding box center [330, 216] width 355 height 270
click at [486, 217] on icon at bounding box center [488, 222] width 9 height 26
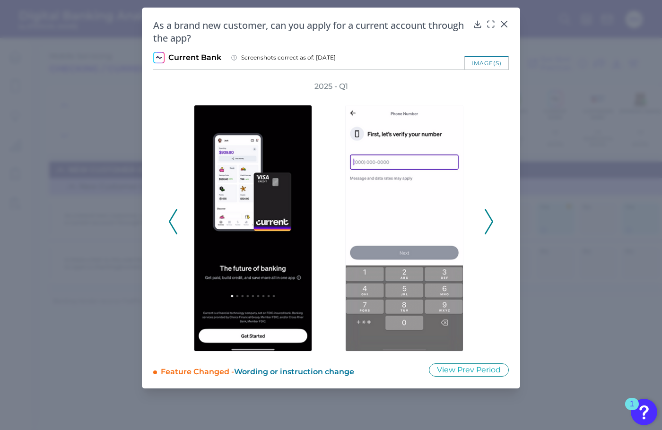
click at [487, 217] on icon at bounding box center [488, 222] width 9 height 26
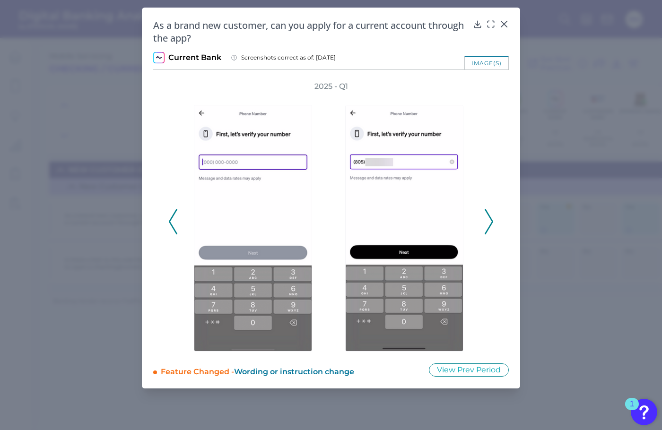
click at [487, 217] on icon at bounding box center [488, 222] width 9 height 26
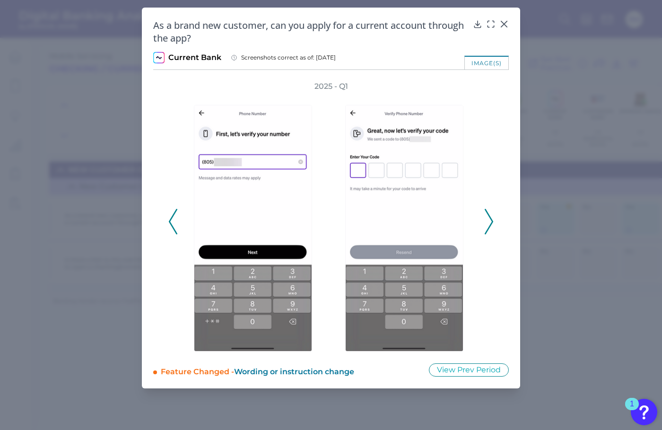
click at [487, 217] on icon at bounding box center [488, 222] width 9 height 26
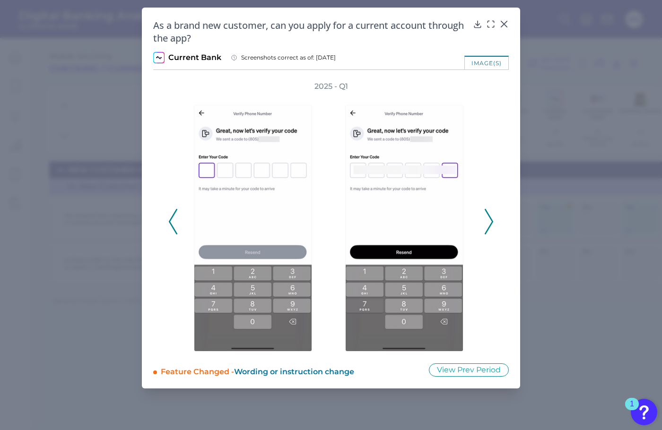
click at [487, 217] on icon at bounding box center [488, 222] width 9 height 26
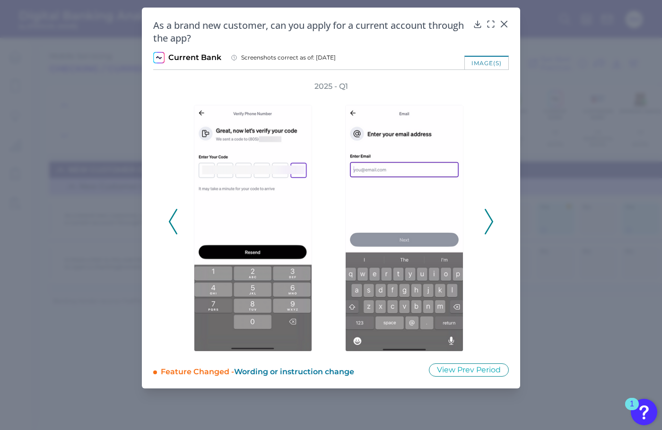
click at [487, 217] on icon at bounding box center [488, 222] width 9 height 26
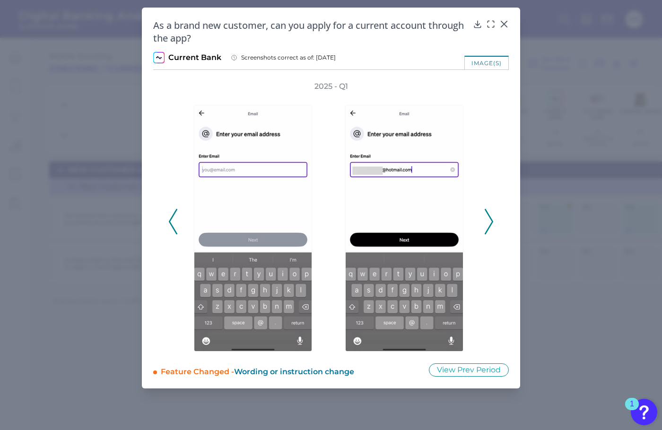
click at [487, 217] on icon at bounding box center [488, 222] width 9 height 26
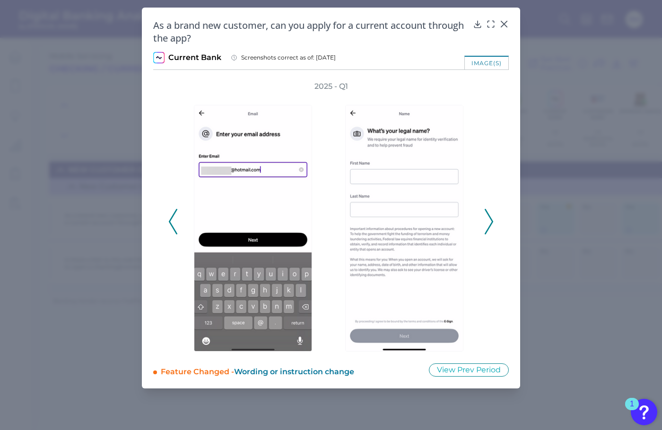
click at [487, 217] on icon at bounding box center [488, 222] width 9 height 26
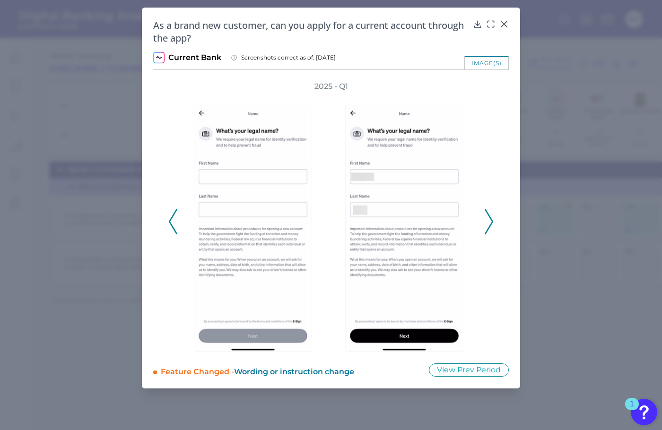
click at [487, 217] on icon at bounding box center [488, 222] width 9 height 26
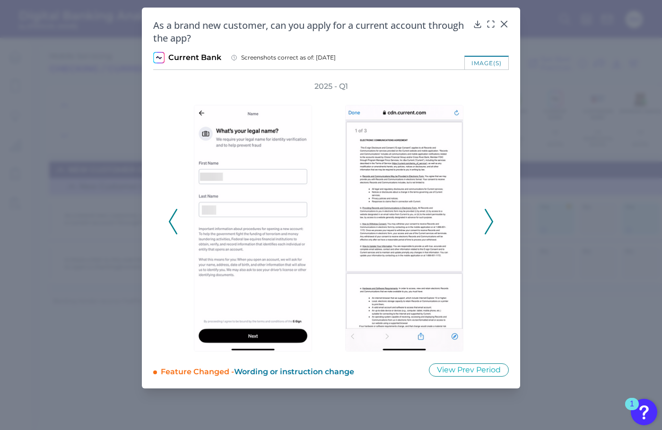
click at [487, 217] on icon at bounding box center [488, 222] width 9 height 26
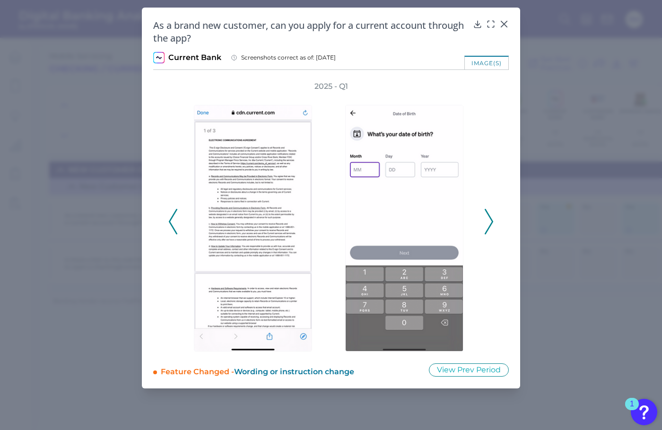
click at [487, 217] on icon at bounding box center [488, 222] width 9 height 26
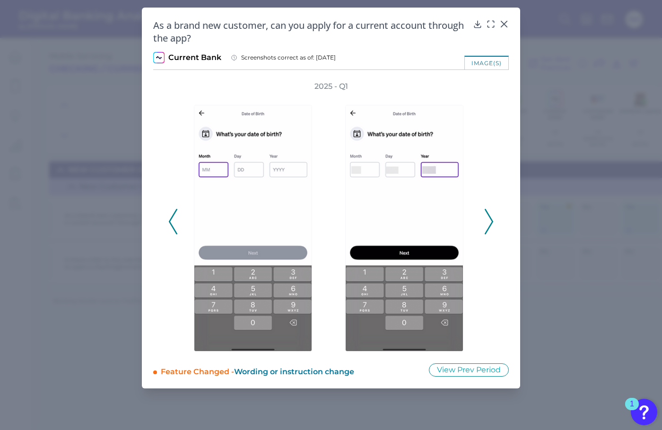
click at [487, 217] on icon at bounding box center [488, 222] width 9 height 26
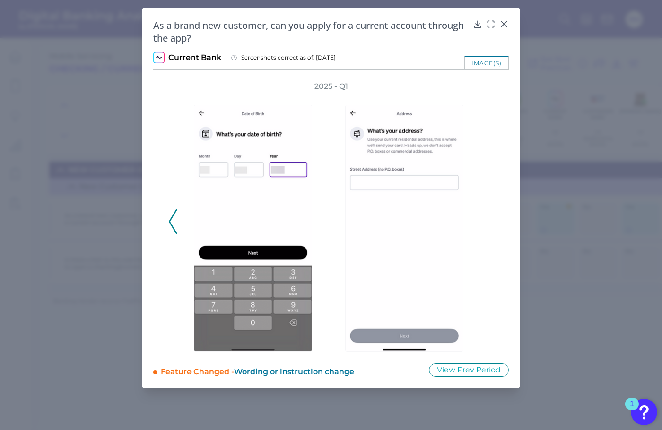
click at [487, 217] on div "2025 - Q1" at bounding box center [330, 216] width 325 height 270
click at [502, 28] on div at bounding box center [503, 30] width 9 height 9
click at [506, 24] on icon at bounding box center [503, 23] width 9 height 9
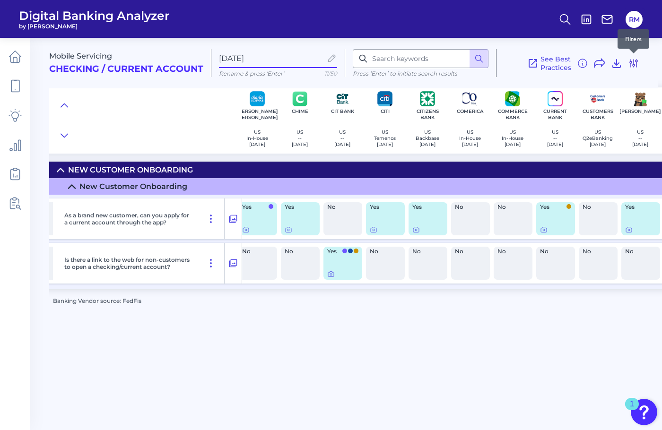
click at [636, 60] on icon at bounding box center [633, 64] width 8 height 8
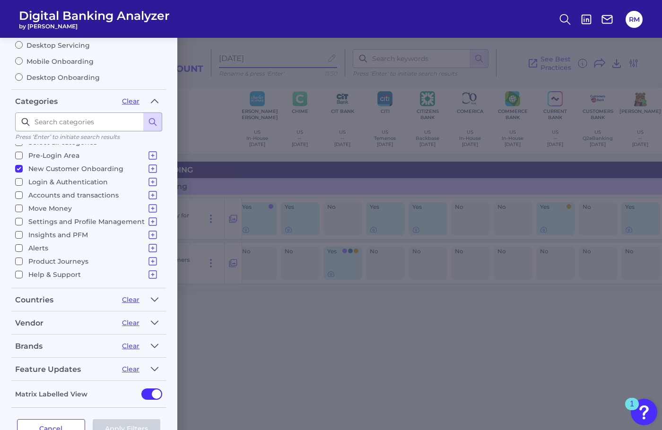
scroll to position [77, 0]
click at [148, 218] on icon at bounding box center [152, 221] width 11 height 11
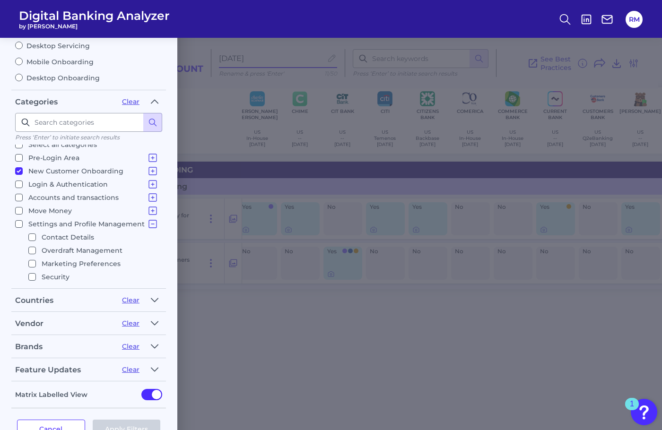
scroll to position [0, 0]
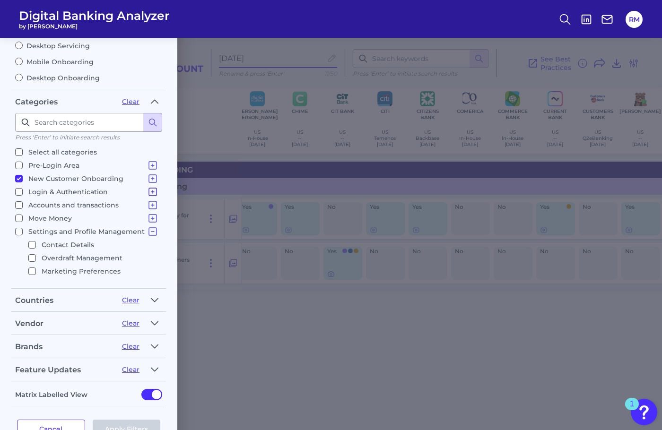
click at [152, 189] on icon at bounding box center [152, 191] width 11 height 11
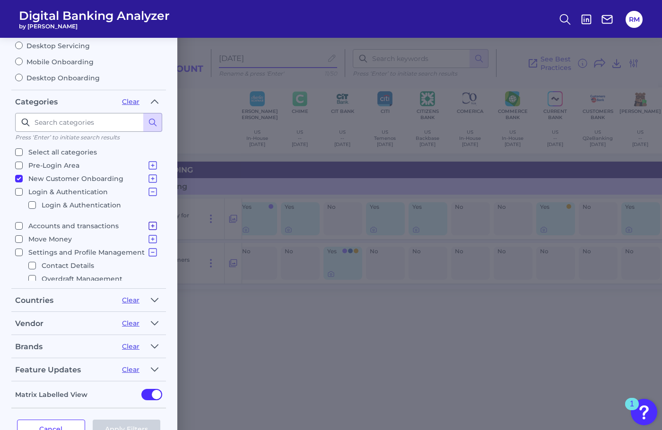
click at [151, 223] on icon at bounding box center [152, 225] width 11 height 11
click at [149, 164] on icon at bounding box center [152, 164] width 11 height 11
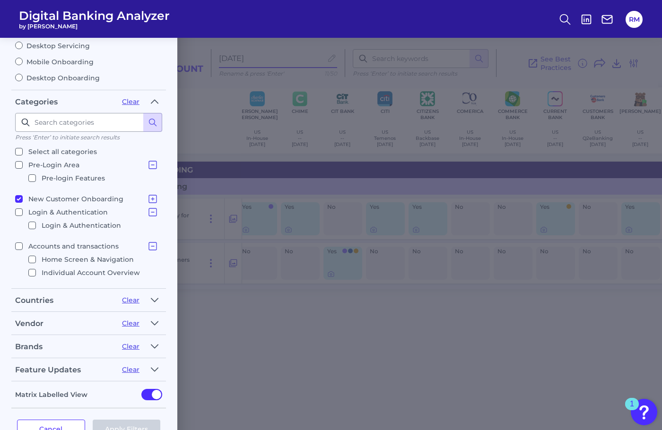
click at [149, 164] on icon at bounding box center [152, 164] width 11 height 11
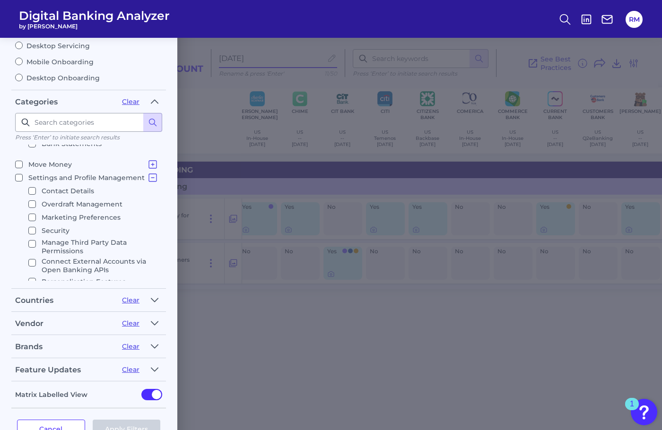
scroll to position [147, 0]
click at [147, 165] on icon at bounding box center [152, 165] width 11 height 11
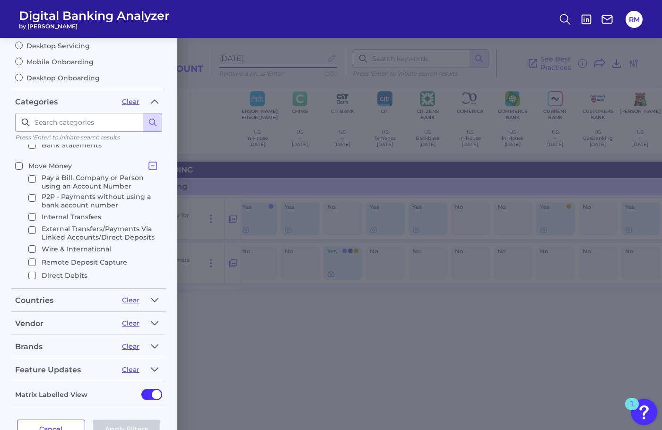
click at [147, 165] on icon at bounding box center [152, 165] width 11 height 11
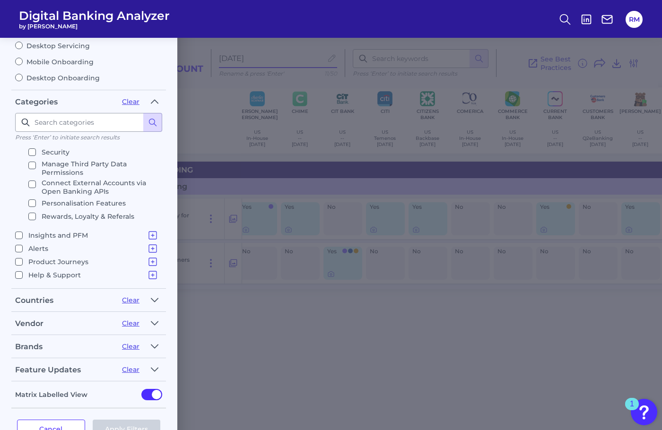
scroll to position [91, 0]
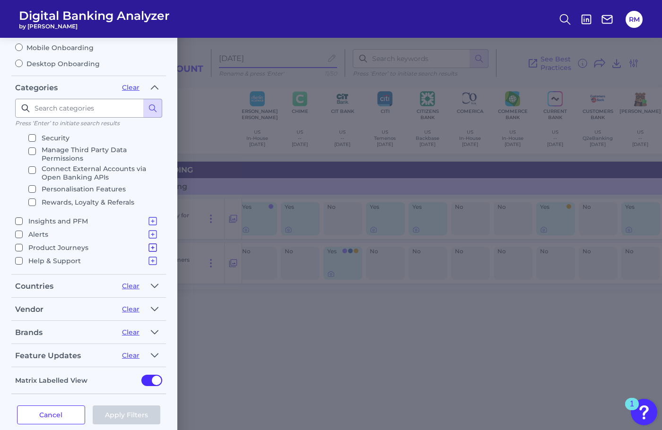
click at [151, 246] on icon at bounding box center [152, 247] width 11 height 11
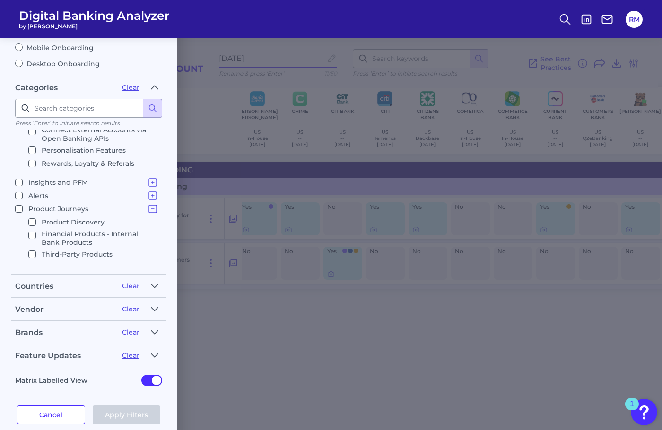
scroll to position [272, 0]
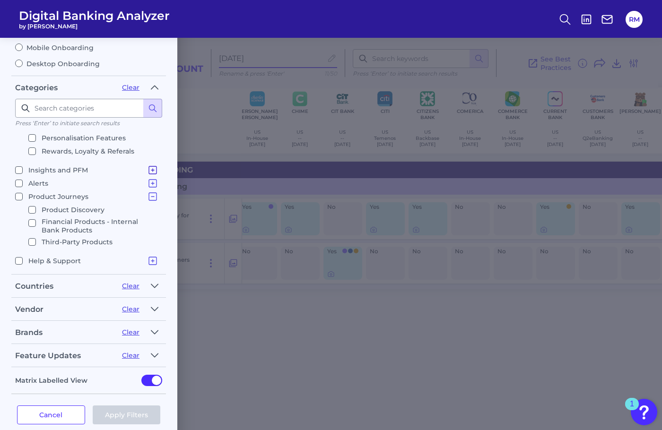
click at [148, 170] on icon at bounding box center [152, 169] width 11 height 11
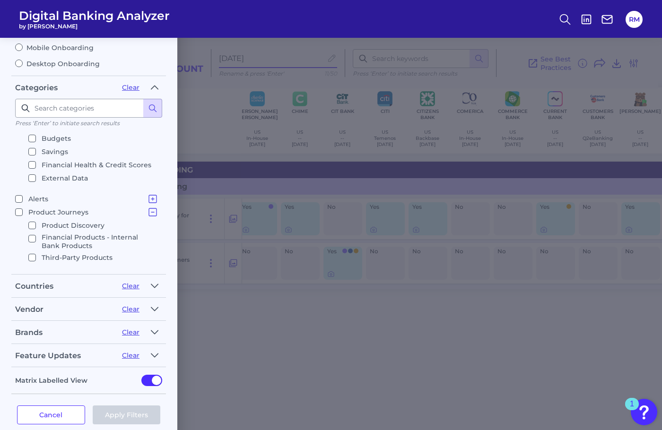
scroll to position [346, 0]
click at [149, 195] on icon at bounding box center [152, 196] width 11 height 11
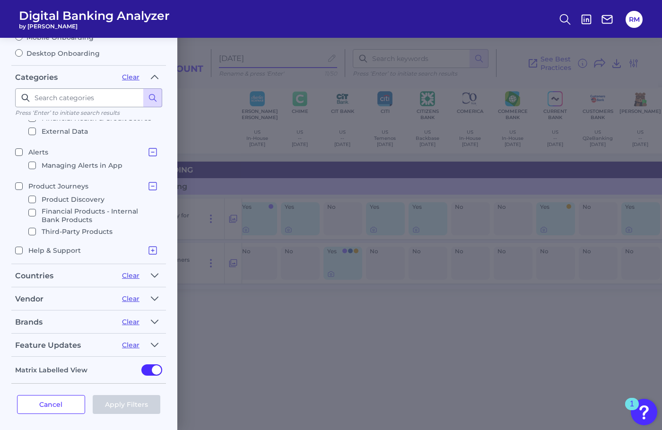
scroll to position [1, 0]
click at [147, 185] on icon at bounding box center [152, 186] width 11 height 11
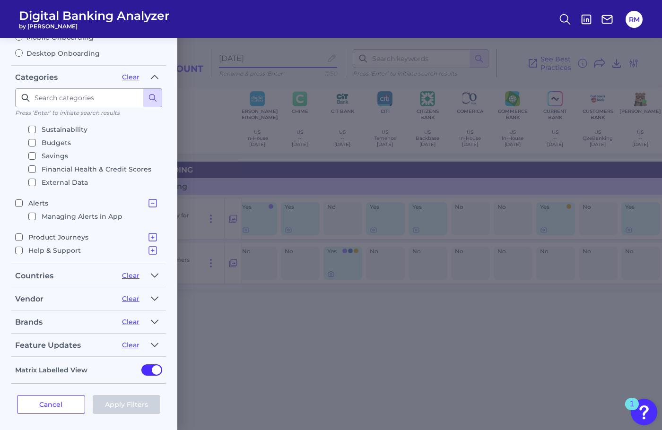
scroll to position [329, 0]
click at [149, 250] on icon at bounding box center [152, 250] width 11 height 11
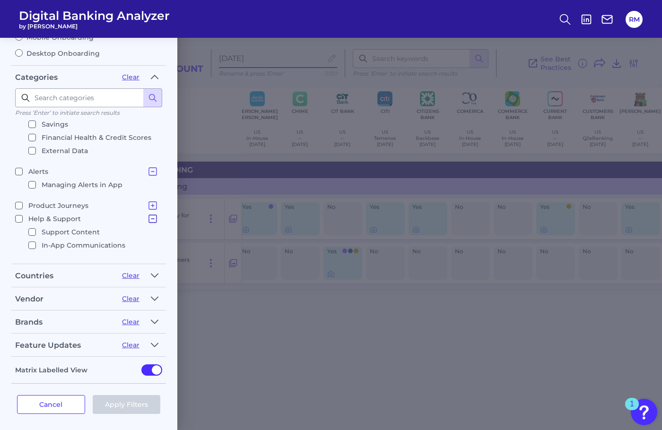
scroll to position [363, 0]
click at [32, 235] on li "In-App Communications" at bounding box center [93, 241] width 130 height 13
click at [23, 220] on input "Help & Support Support Content In-App Communications" at bounding box center [19, 217] width 8 height 8
checkbox input "true"
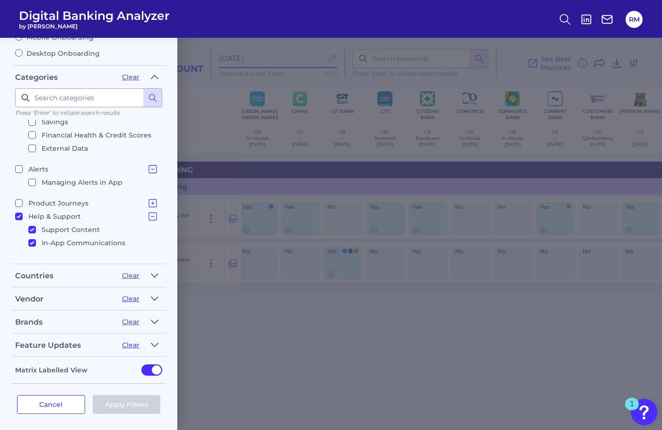
checkbox input "true"
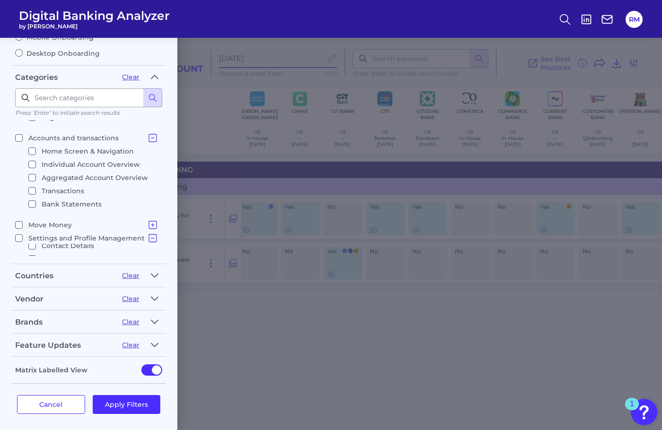
scroll to position [0, 0]
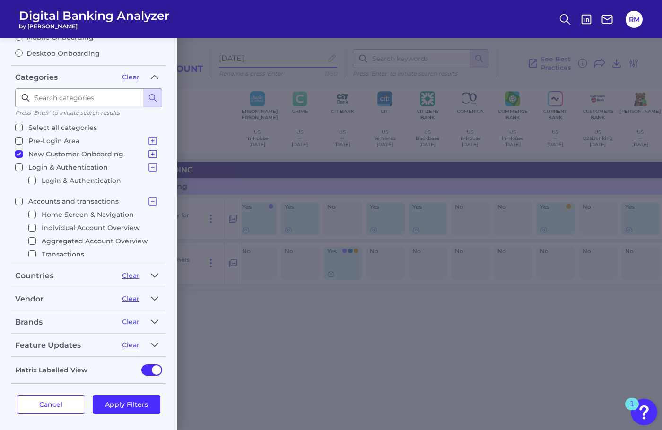
click at [150, 154] on icon at bounding box center [152, 153] width 11 height 11
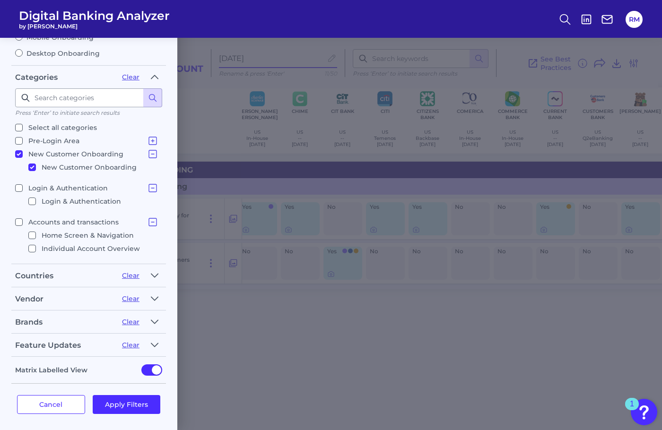
click at [150, 154] on icon at bounding box center [152, 153] width 11 height 11
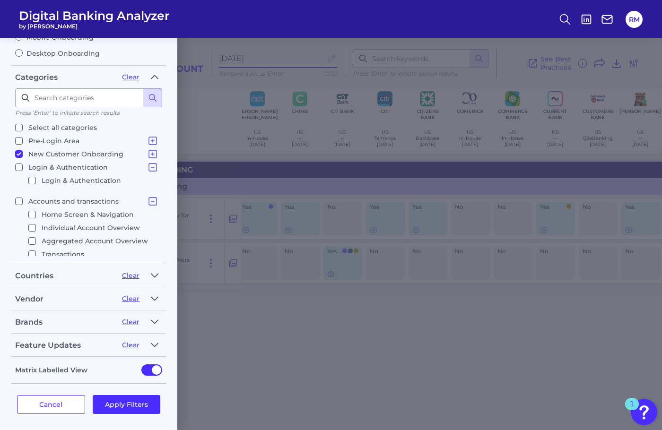
click at [19, 152] on input "New Customer Onboarding New Customer Onboarding" at bounding box center [19, 154] width 8 height 8
checkbox input "false"
click at [109, 401] on button "Apply Filters" at bounding box center [127, 404] width 68 height 19
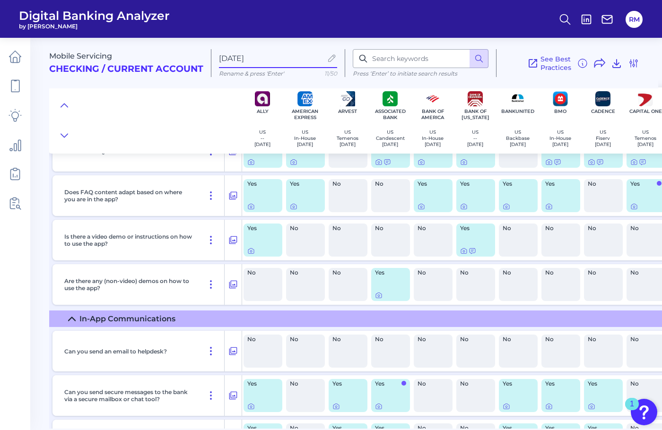
scroll to position [68, 0]
click at [379, 294] on icon at bounding box center [380, 296] width 8 height 8
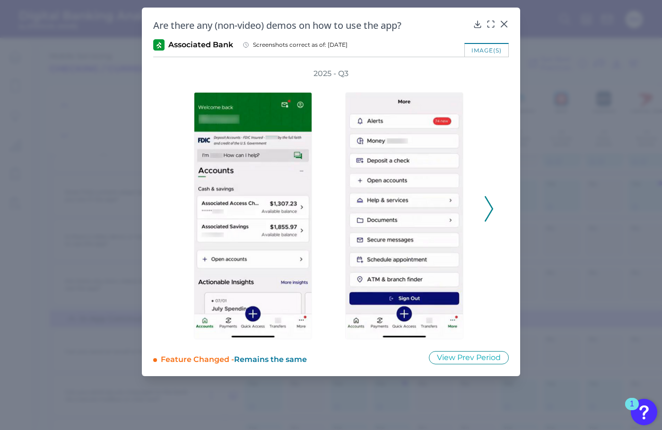
click at [488, 210] on icon at bounding box center [488, 209] width 9 height 26
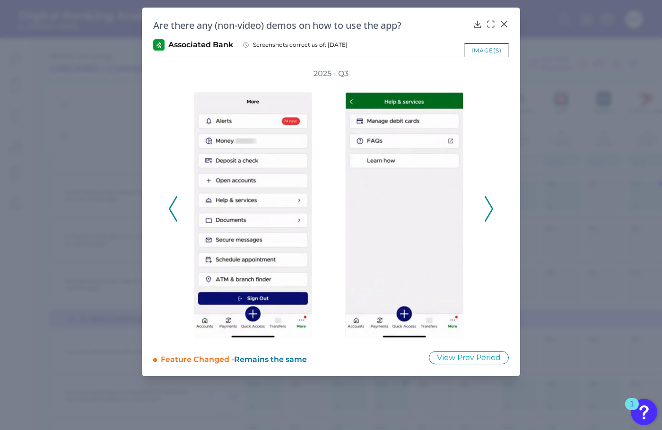
click at [489, 210] on icon at bounding box center [488, 209] width 9 height 26
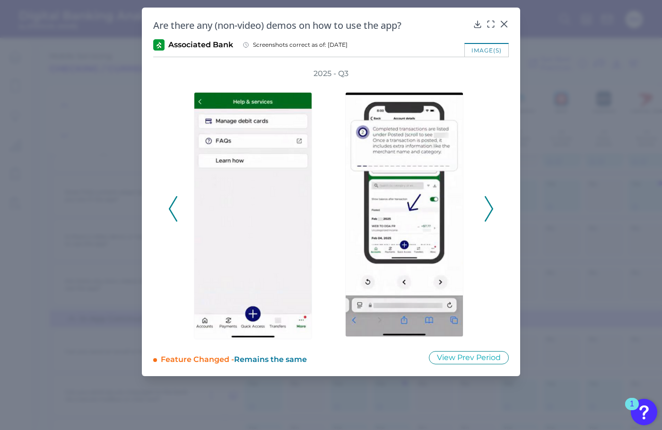
click at [489, 210] on icon at bounding box center [488, 209] width 9 height 26
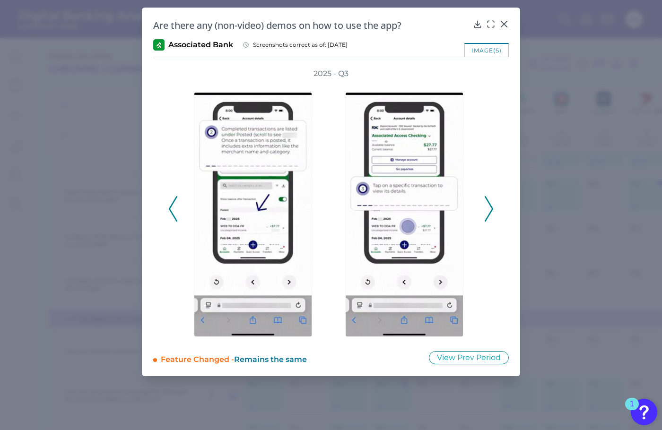
click at [489, 210] on icon at bounding box center [488, 209] width 9 height 26
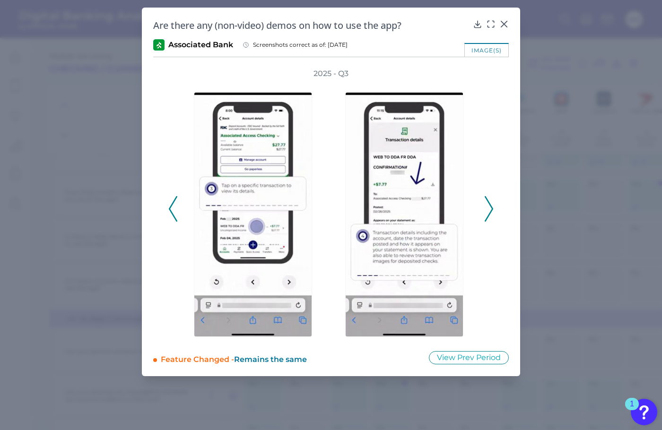
click at [489, 210] on icon at bounding box center [488, 209] width 9 height 26
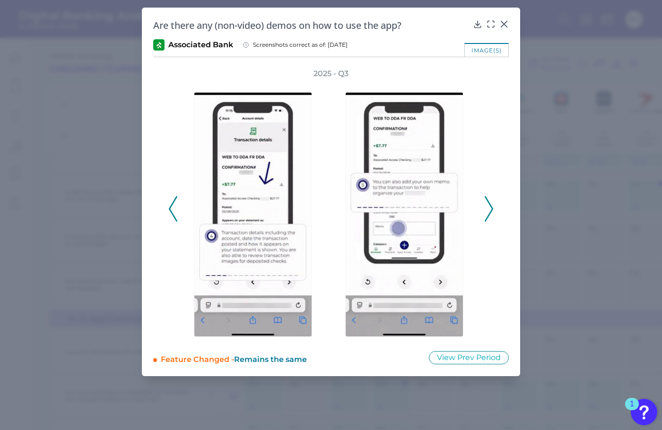
click at [489, 210] on icon at bounding box center [488, 209] width 9 height 26
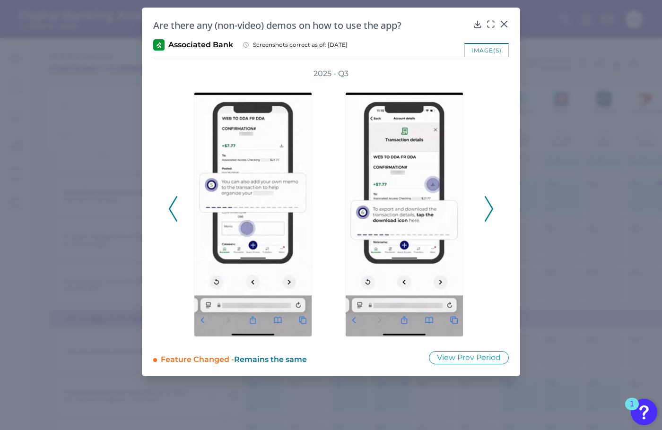
click at [489, 210] on icon at bounding box center [488, 209] width 9 height 26
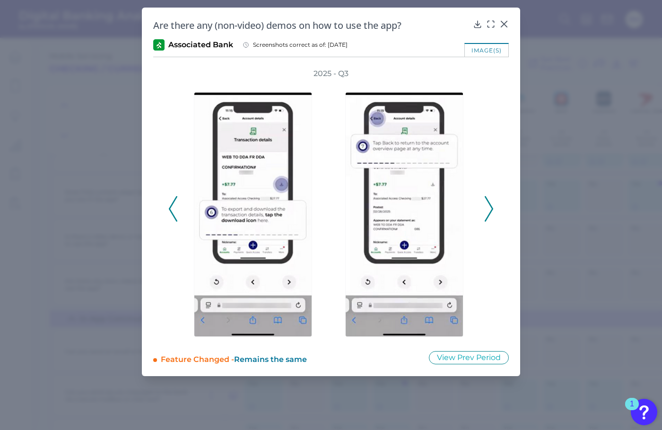
click at [489, 210] on icon at bounding box center [488, 209] width 9 height 26
click at [506, 26] on div at bounding box center [503, 30] width 9 height 9
click at [499, 16] on div "Are there any (non-video) demos on how to use the app? Associated Bank Screensh…" at bounding box center [331, 192] width 378 height 369
click at [501, 21] on icon at bounding box center [504, 24] width 6 height 6
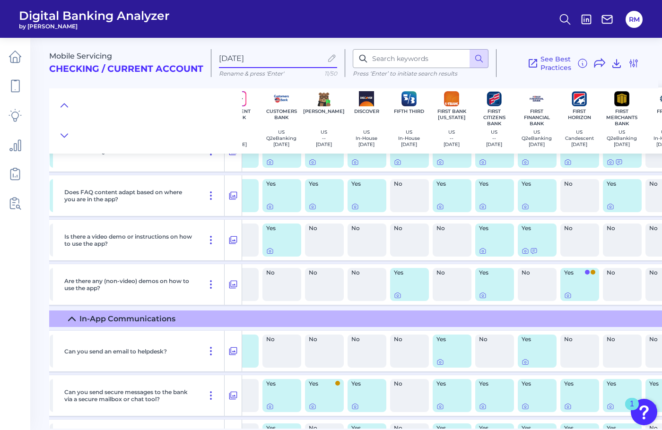
scroll to position [68, 803]
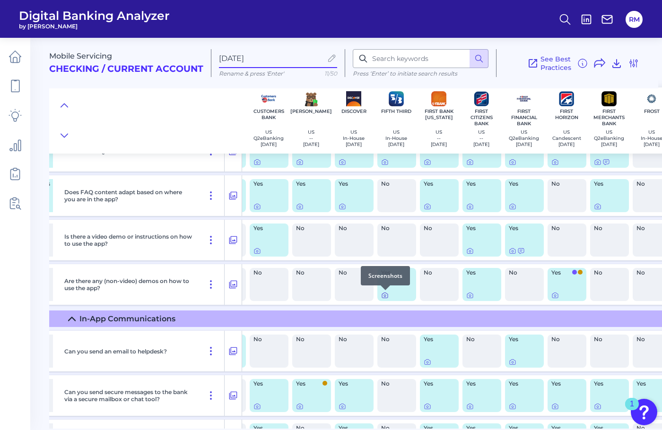
click at [387, 294] on div at bounding box center [384, 289] width 9 height 9
click at [386, 294] on icon at bounding box center [385, 296] width 8 height 8
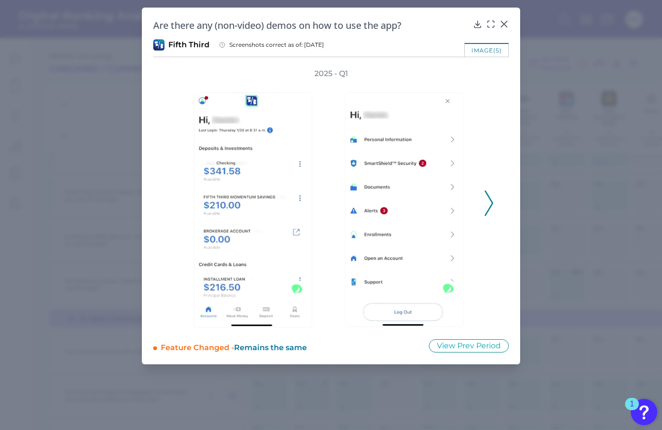
click at [491, 203] on icon at bounding box center [488, 203] width 9 height 26
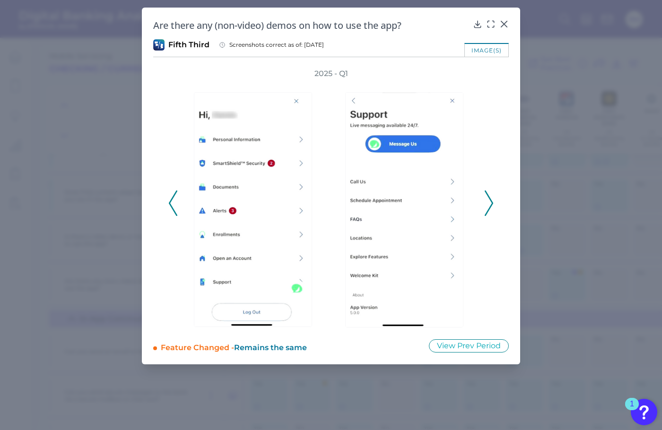
click at [491, 204] on polyline at bounding box center [488, 203] width 7 height 24
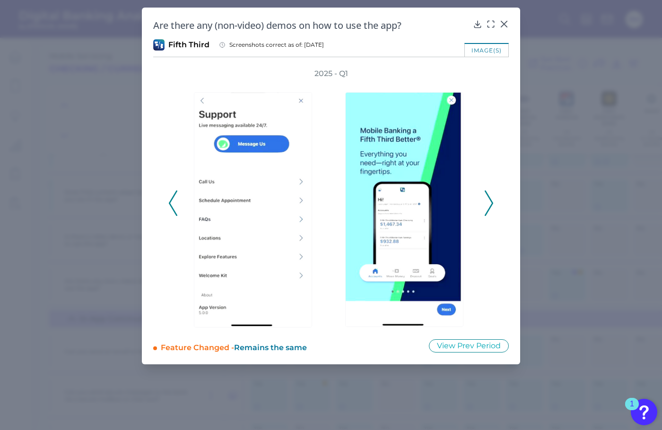
click at [490, 204] on icon at bounding box center [488, 203] width 9 height 26
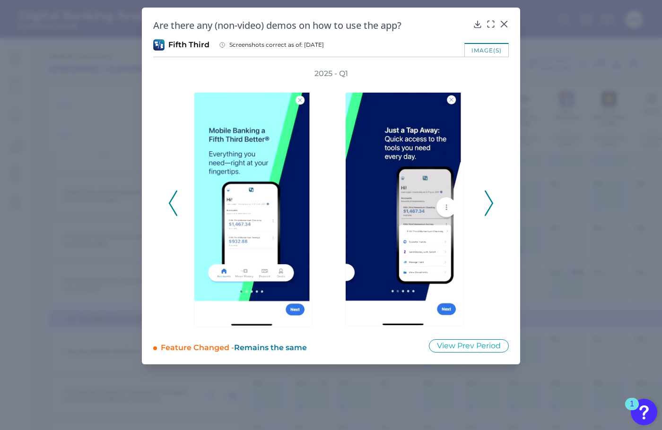
click at [490, 204] on icon at bounding box center [488, 203] width 9 height 26
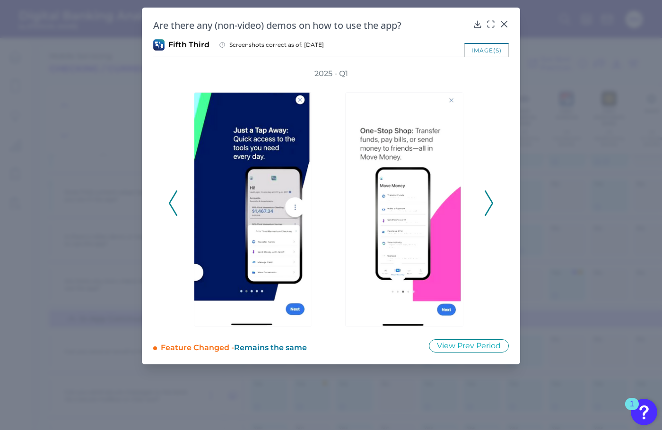
click at [490, 204] on icon at bounding box center [488, 203] width 9 height 26
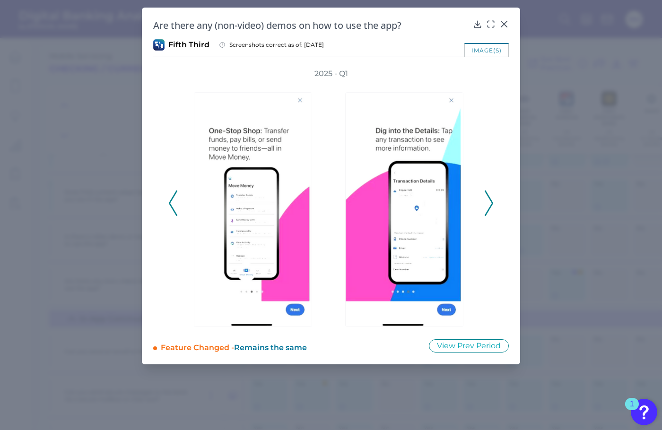
click at [490, 204] on icon at bounding box center [488, 203] width 9 height 26
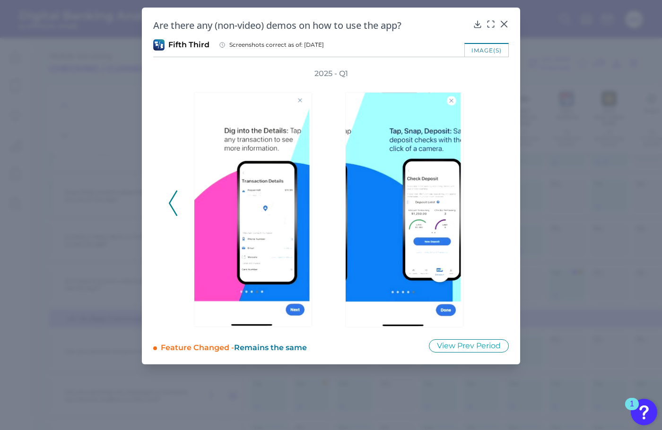
click at [490, 204] on div "2025 - Q1" at bounding box center [330, 198] width 325 height 259
click at [506, 26] on div at bounding box center [503, 30] width 9 height 9
click at [506, 23] on icon at bounding box center [503, 23] width 9 height 9
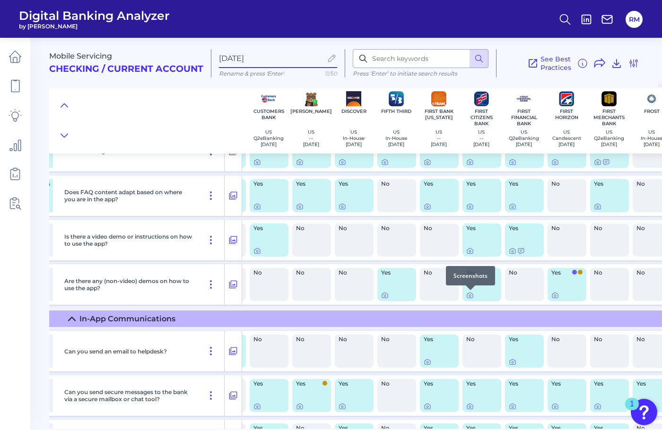
click at [471, 293] on div at bounding box center [469, 289] width 9 height 9
click at [554, 296] on icon at bounding box center [555, 296] width 2 height 2
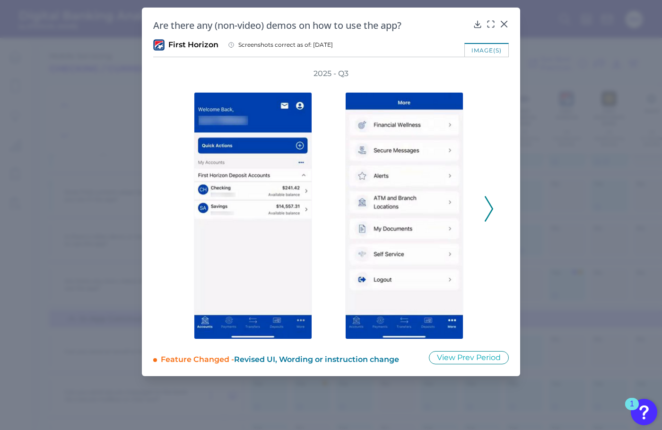
click at [481, 206] on div at bounding box center [406, 209] width 151 height 260
click at [492, 207] on icon at bounding box center [488, 209] width 9 height 26
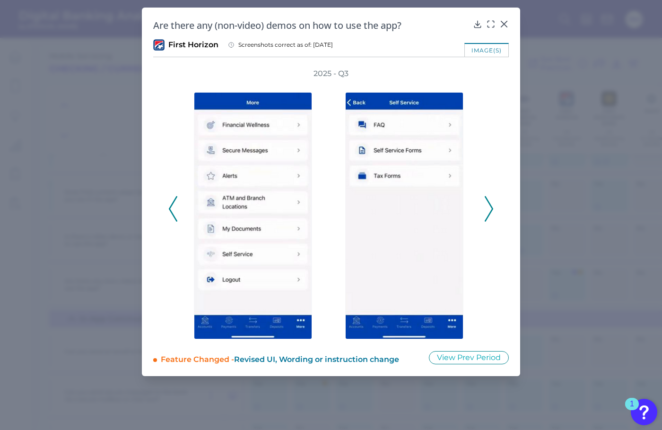
click at [492, 207] on icon at bounding box center [488, 209] width 9 height 26
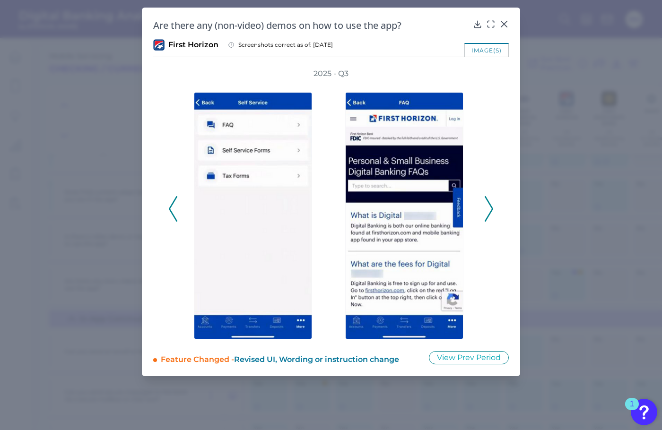
click at [492, 207] on icon at bounding box center [488, 209] width 9 height 26
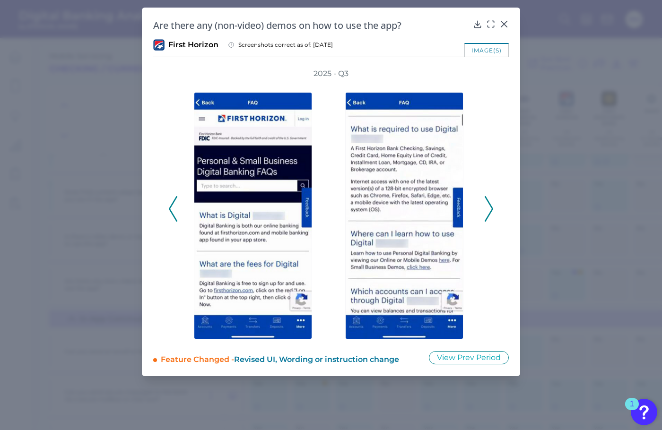
click at [492, 207] on icon at bounding box center [488, 209] width 9 height 26
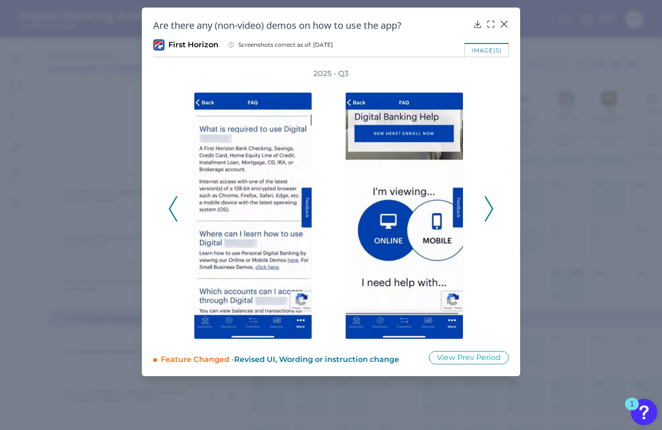
click at [492, 207] on icon at bounding box center [488, 209] width 9 height 26
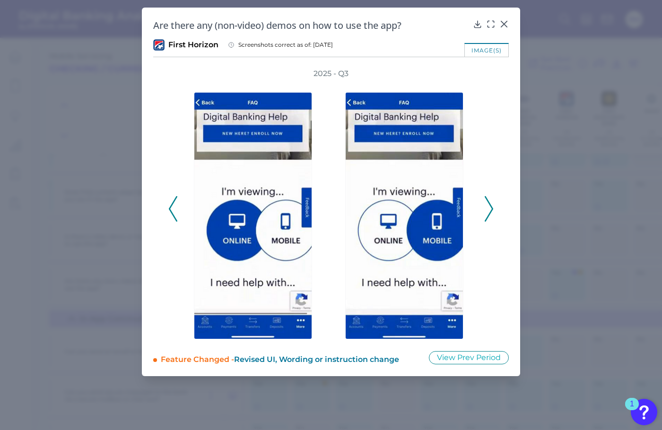
click at [492, 207] on icon at bounding box center [488, 209] width 9 height 26
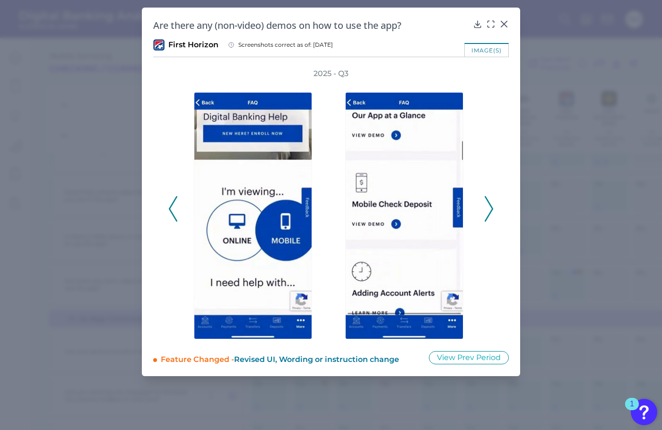
click at [492, 207] on icon at bounding box center [488, 209] width 9 height 26
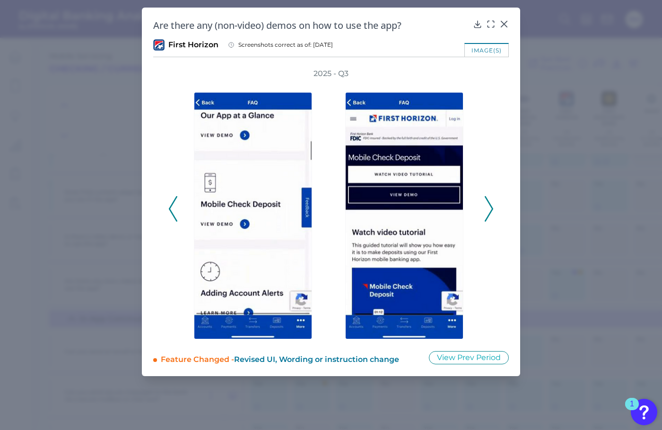
click at [493, 207] on button at bounding box center [488, 209] width 9 height 26
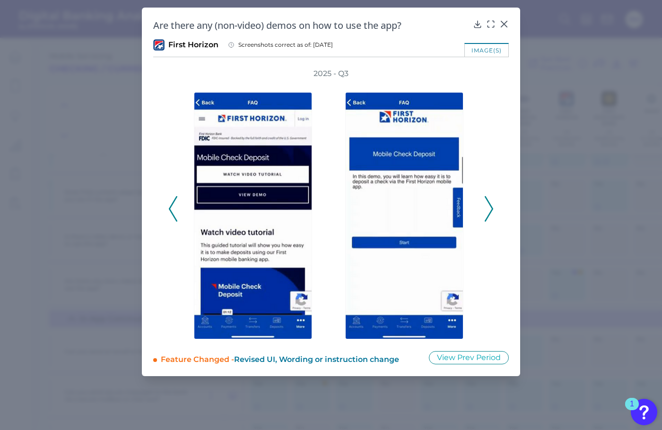
click at [493, 207] on button at bounding box center [488, 209] width 9 height 26
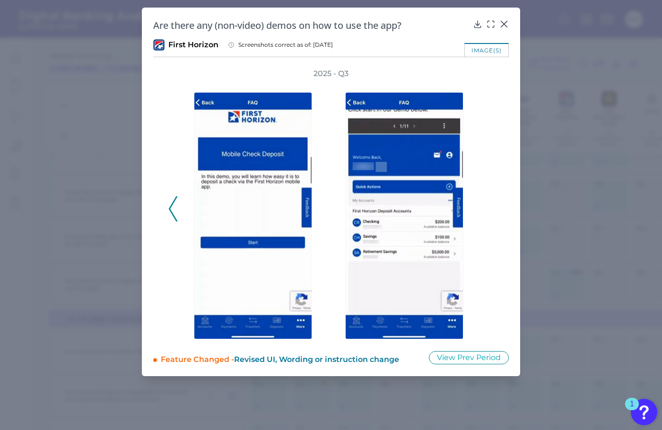
click at [493, 207] on div "2025 - Q3" at bounding box center [330, 204] width 325 height 271
click at [503, 22] on icon at bounding box center [503, 23] width 9 height 9
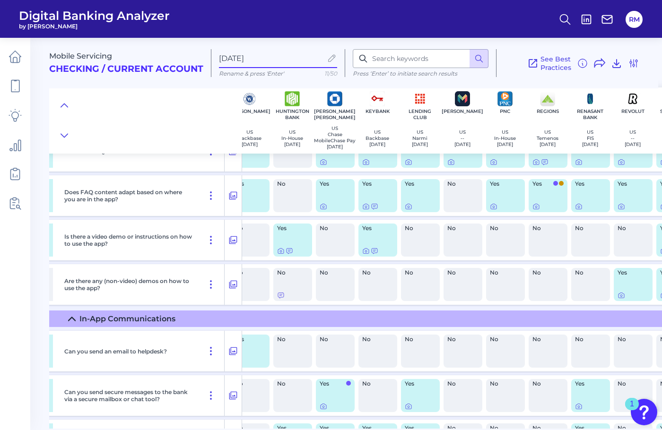
scroll to position [68, 1247]
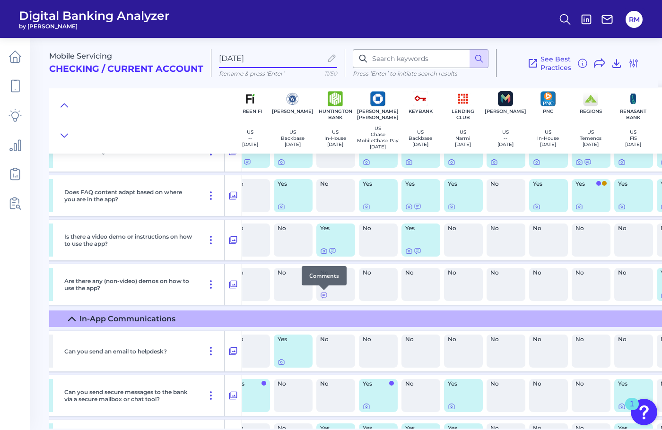
click at [325, 293] on div at bounding box center [323, 289] width 9 height 9
click at [323, 296] on icon at bounding box center [324, 296] width 8 height 8
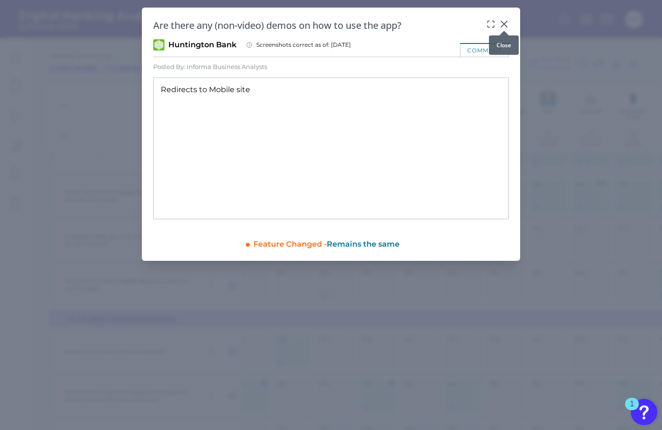
click at [501, 26] on div at bounding box center [503, 30] width 9 height 9
click at [503, 25] on icon at bounding box center [504, 24] width 6 height 6
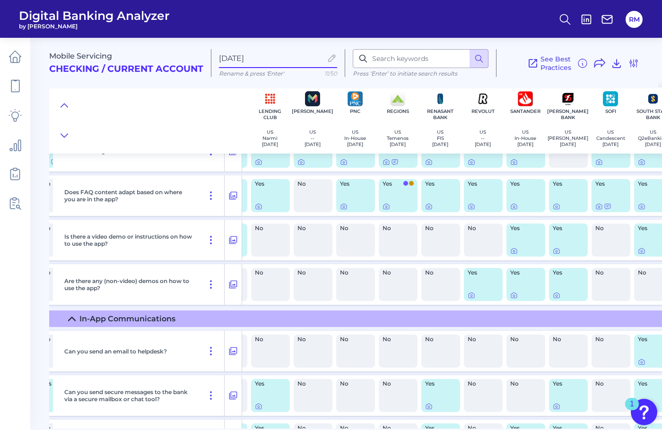
scroll to position [68, 1445]
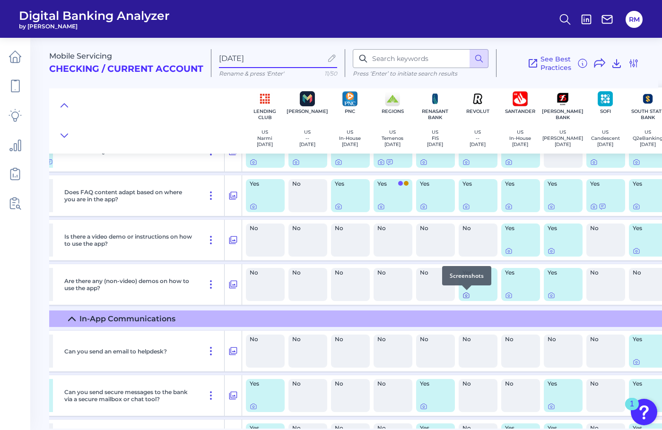
click at [467, 294] on icon at bounding box center [466, 296] width 8 height 8
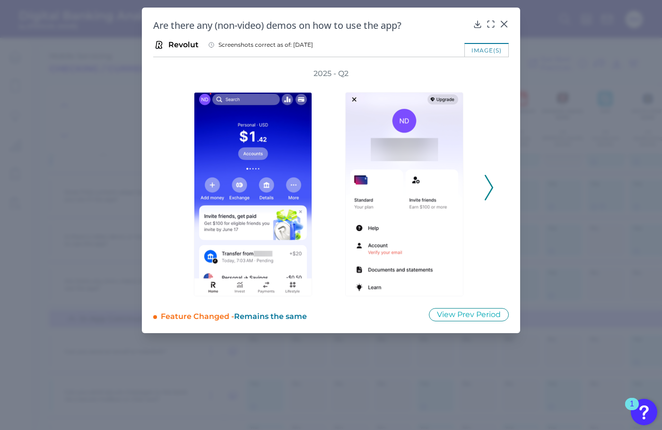
click at [488, 190] on icon at bounding box center [488, 188] width 9 height 26
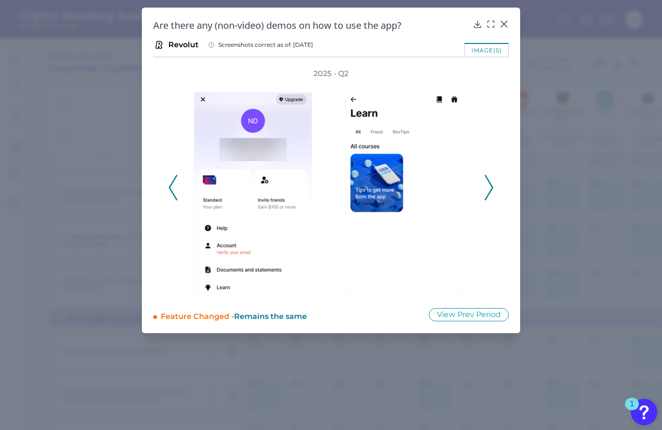
click at [488, 190] on icon at bounding box center [488, 188] width 9 height 26
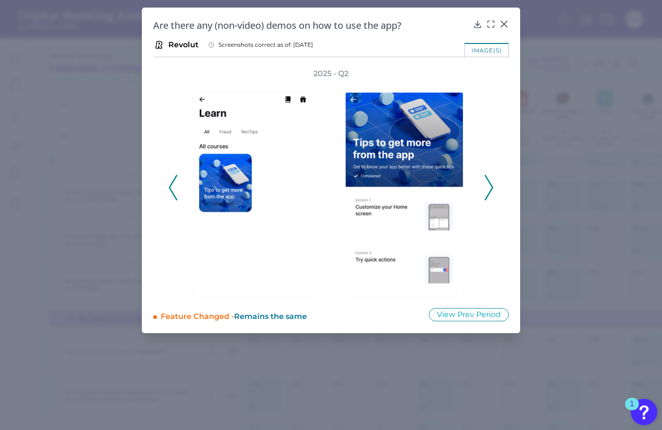
click at [488, 190] on icon at bounding box center [488, 188] width 9 height 26
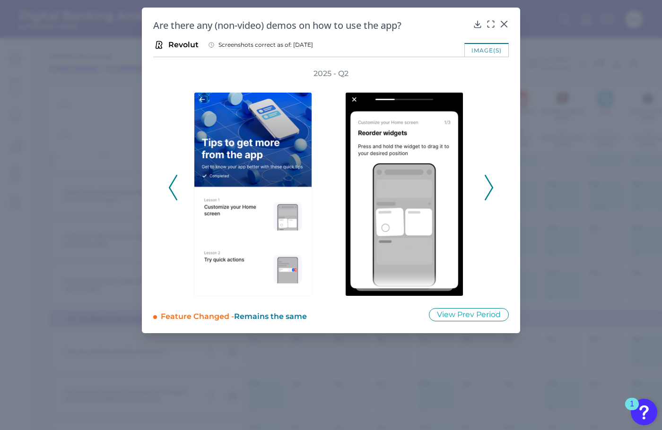
click at [488, 190] on icon at bounding box center [488, 188] width 9 height 26
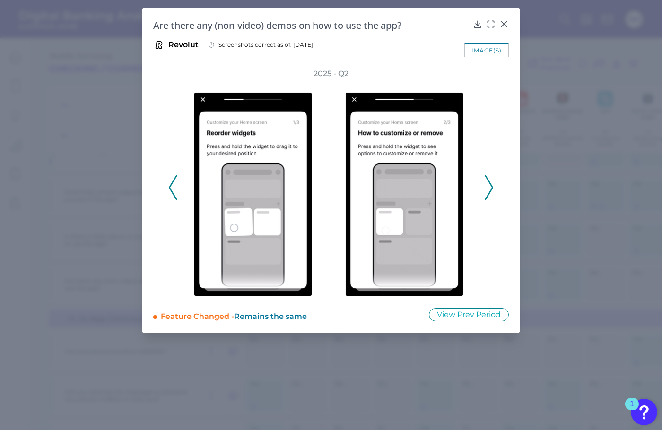
click at [488, 190] on icon at bounding box center [488, 188] width 9 height 26
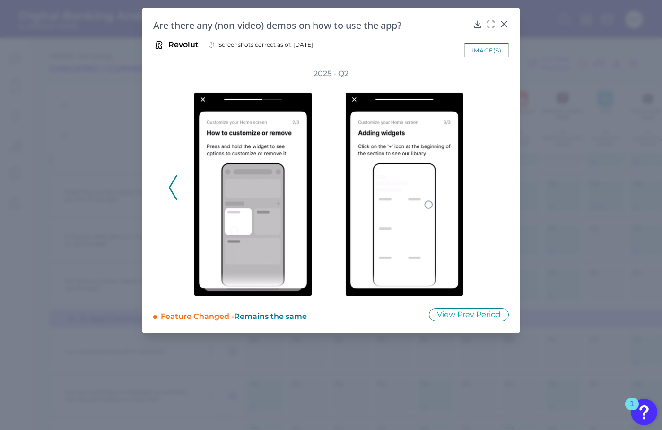
click at [488, 190] on div "2025 - Q2" at bounding box center [330, 183] width 325 height 228
click at [502, 25] on icon at bounding box center [503, 23] width 9 height 9
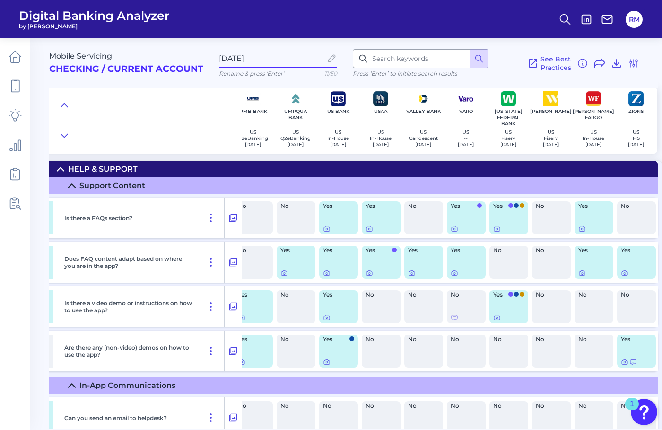
scroll to position [0, 2056]
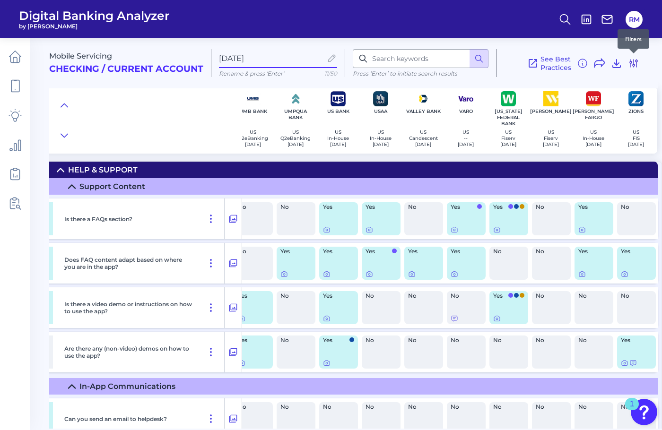
click at [632, 65] on icon at bounding box center [633, 64] width 8 height 8
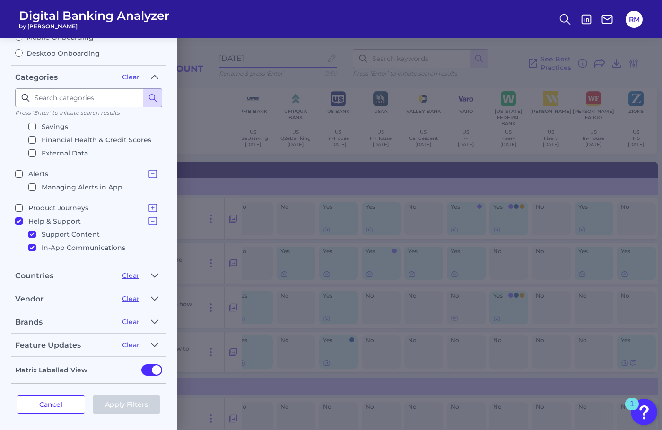
scroll to position [363, 0]
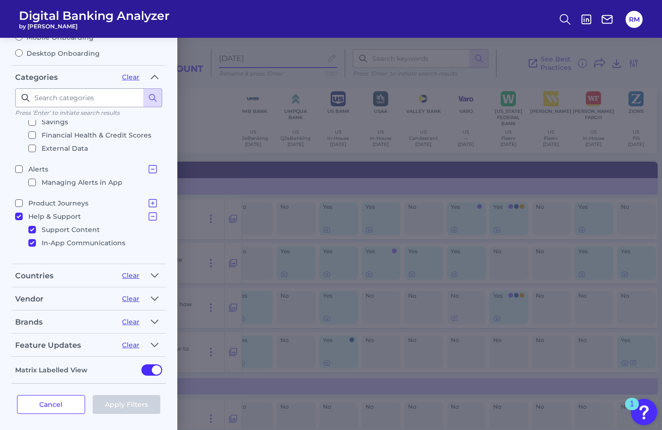
click at [32, 239] on input "In-App Communications" at bounding box center [32, 243] width 8 height 8
checkbox input "false"
click at [123, 398] on button "Apply Filters" at bounding box center [127, 404] width 68 height 19
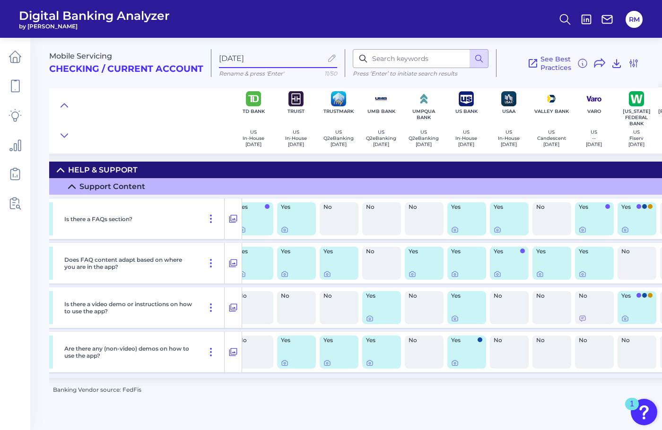
scroll to position [0, 1921]
